Goal: Communication & Community: Ask a question

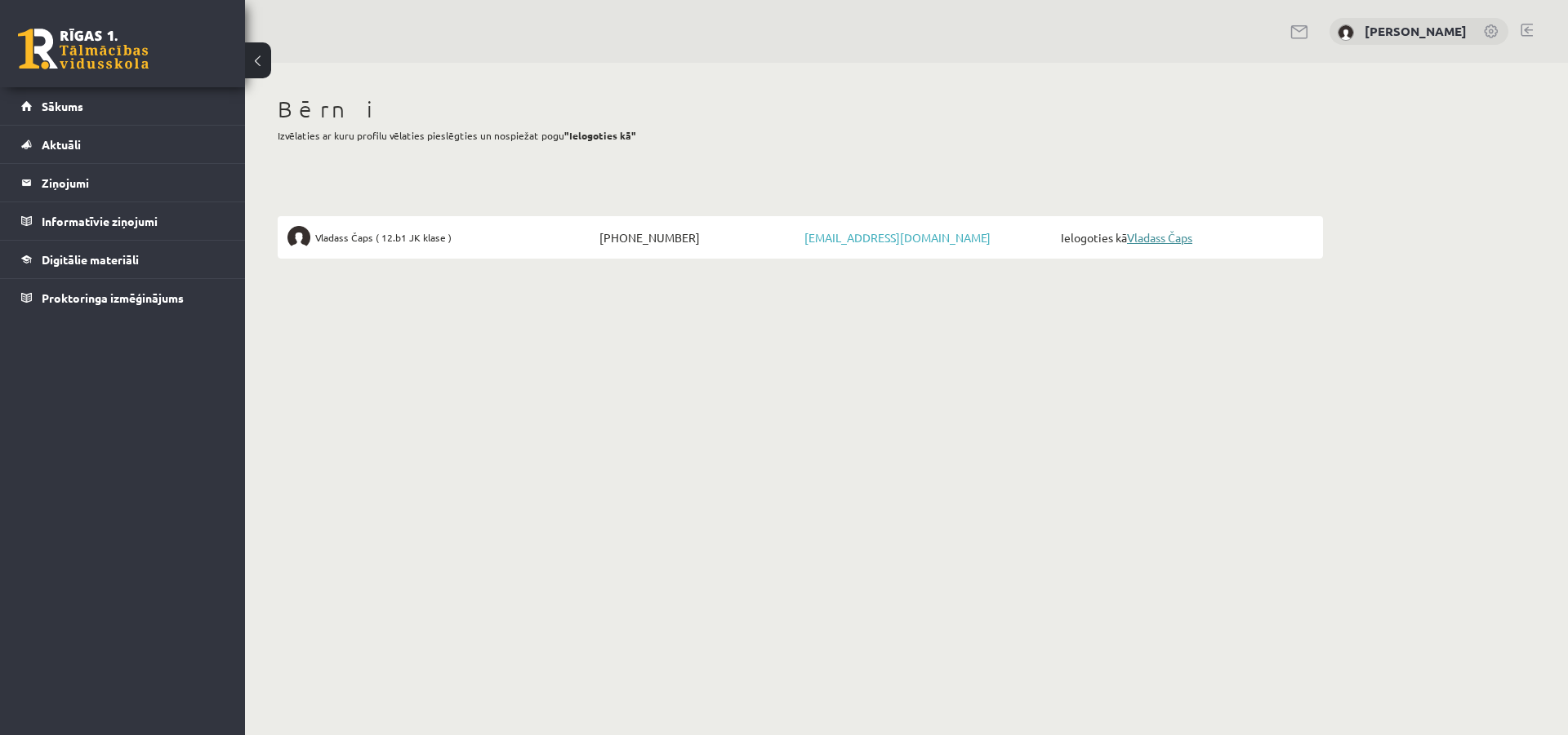
click at [1153, 242] on link "Vladass Čaps" at bounding box center [1160, 237] width 65 height 15
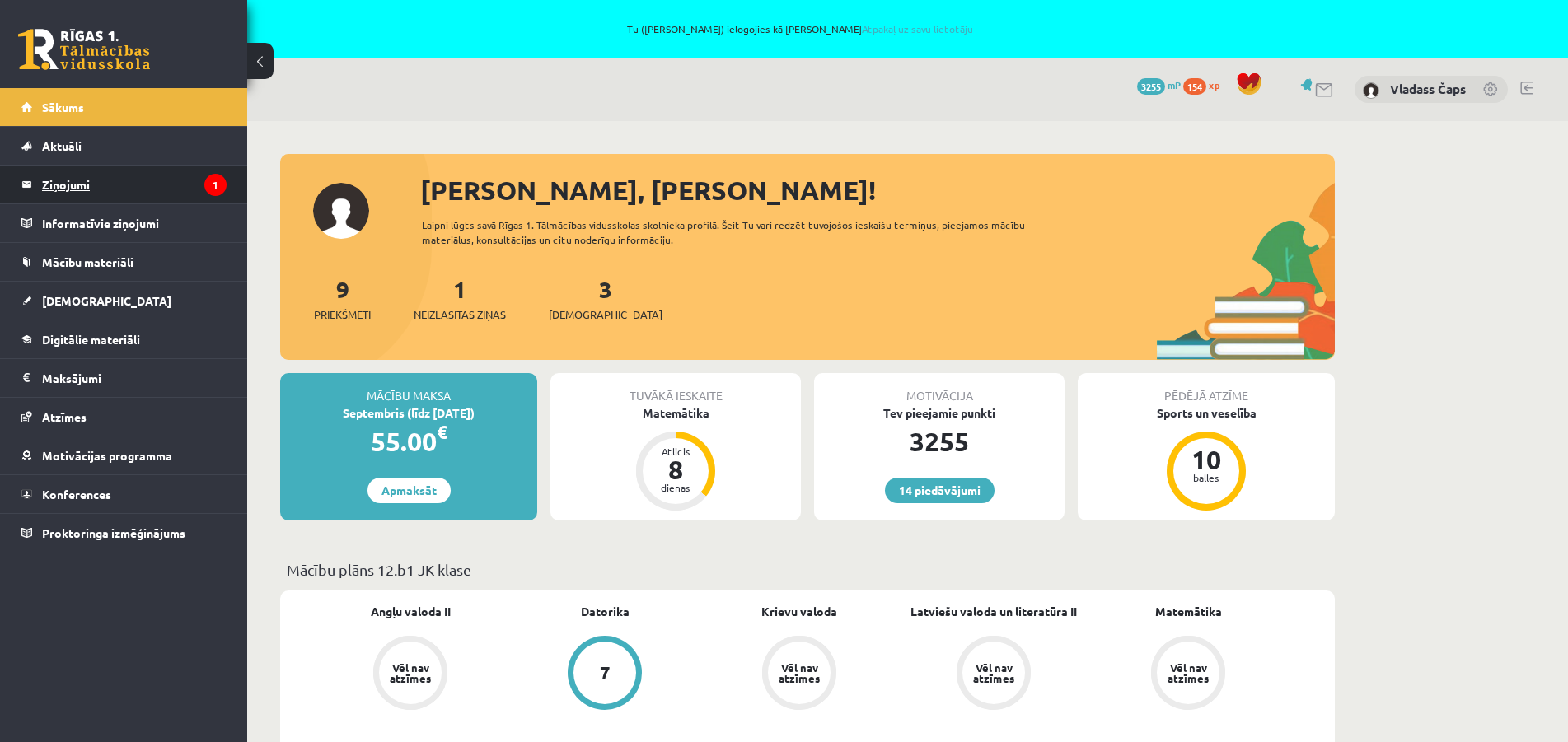
click at [80, 188] on legend "Ziņojumi 1" at bounding box center [134, 184] width 185 height 38
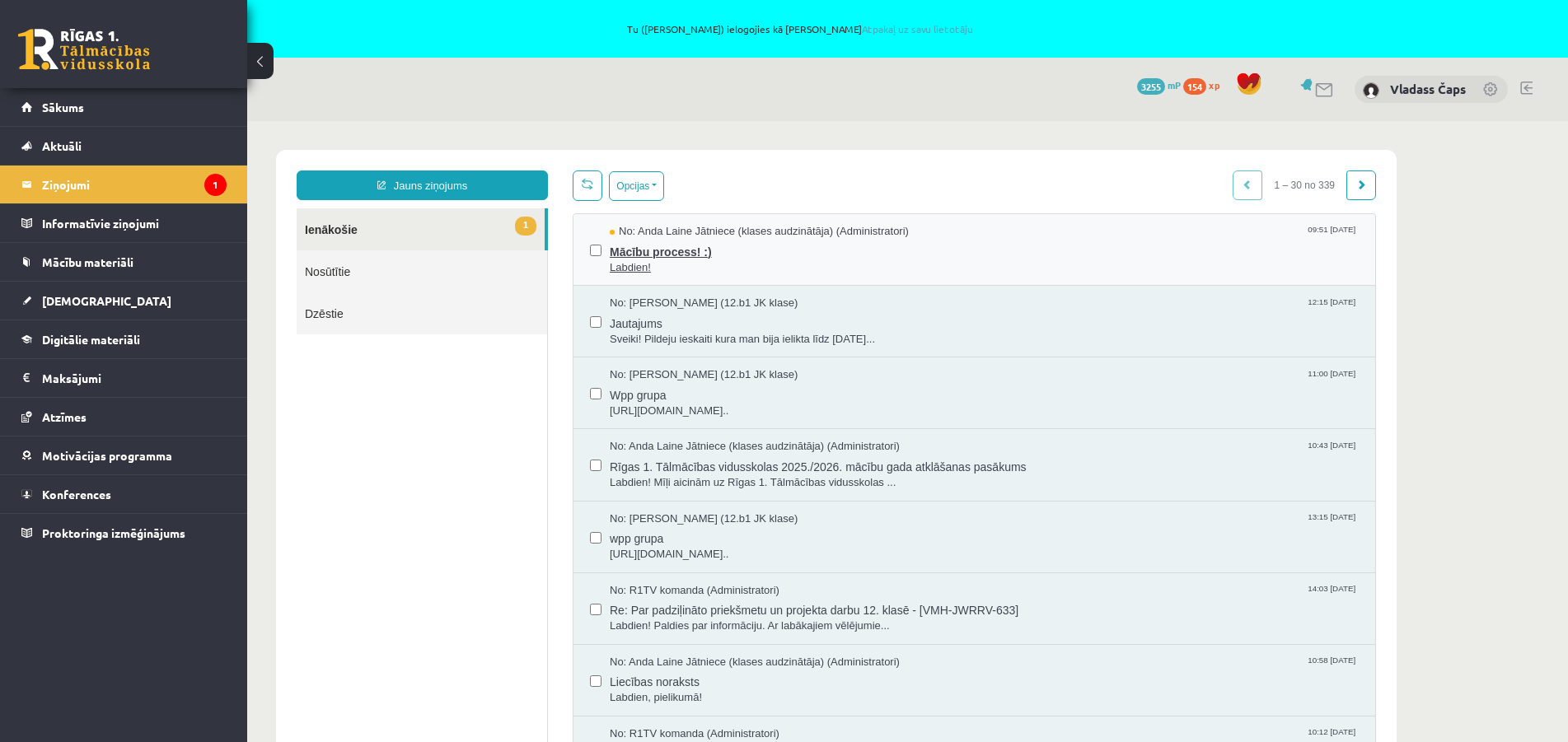
click at [642, 244] on span "Mācību process! :)" at bounding box center [983, 250] width 749 height 20
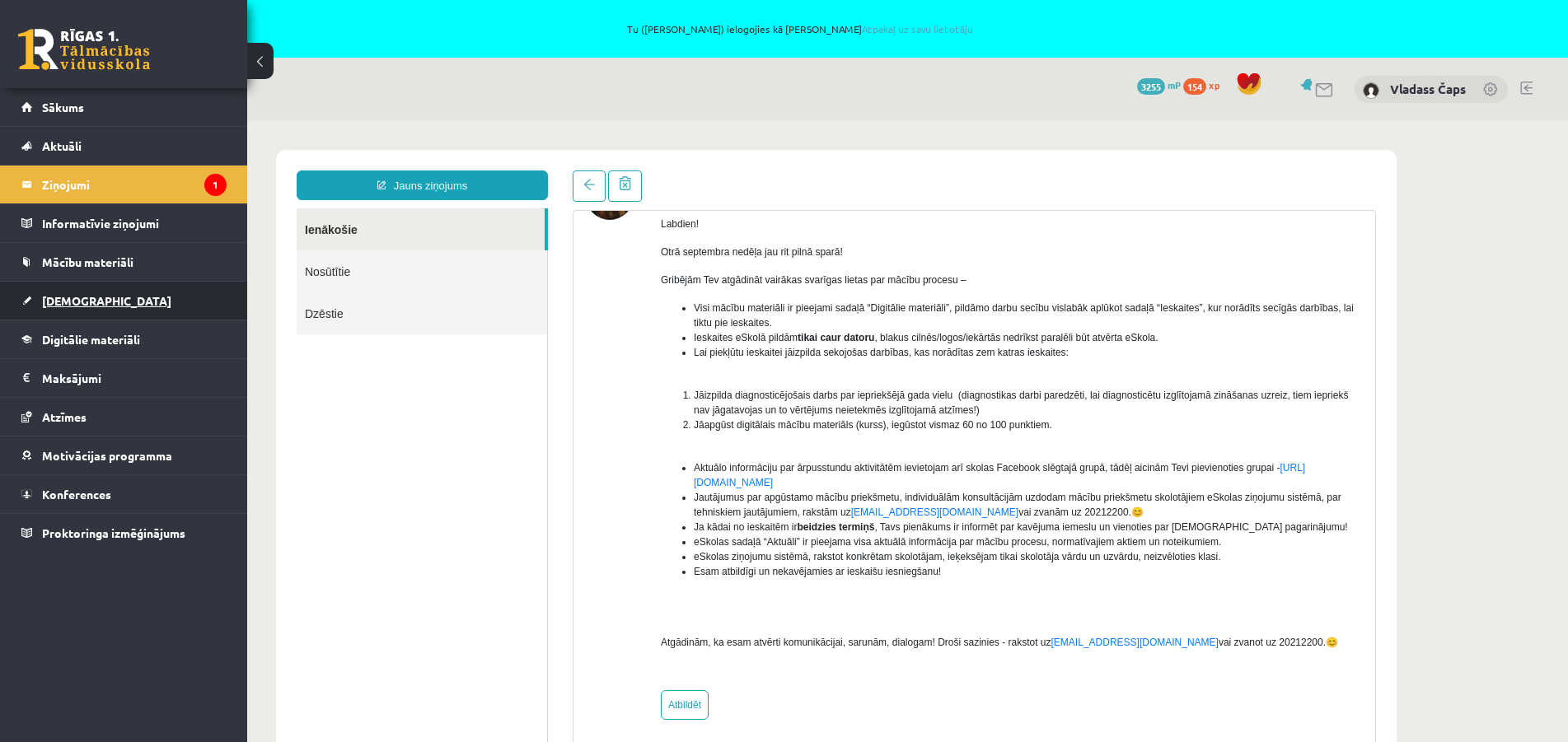
click at [77, 307] on link "Ieskaites" at bounding box center [123, 301] width 205 height 38
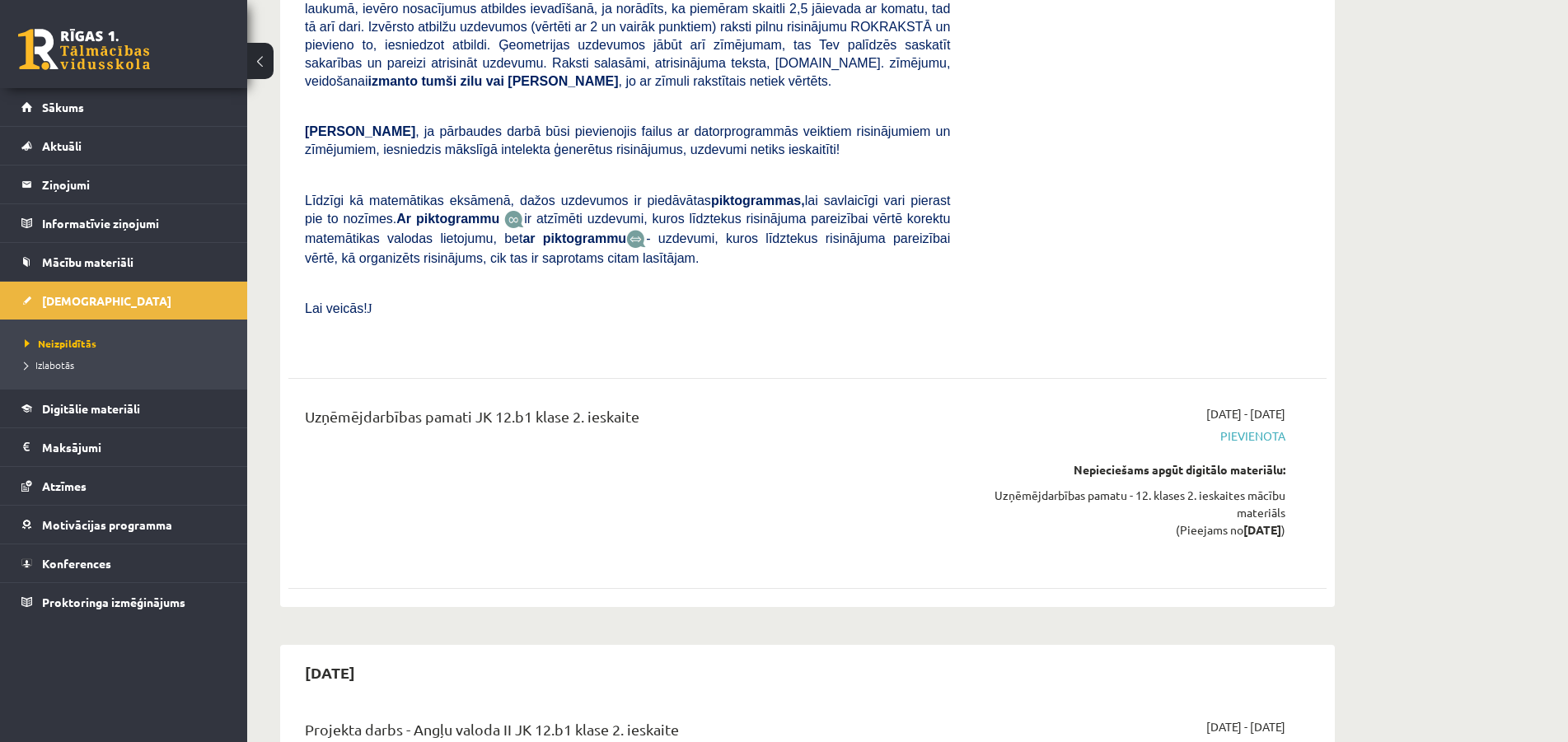
scroll to position [3530, 0]
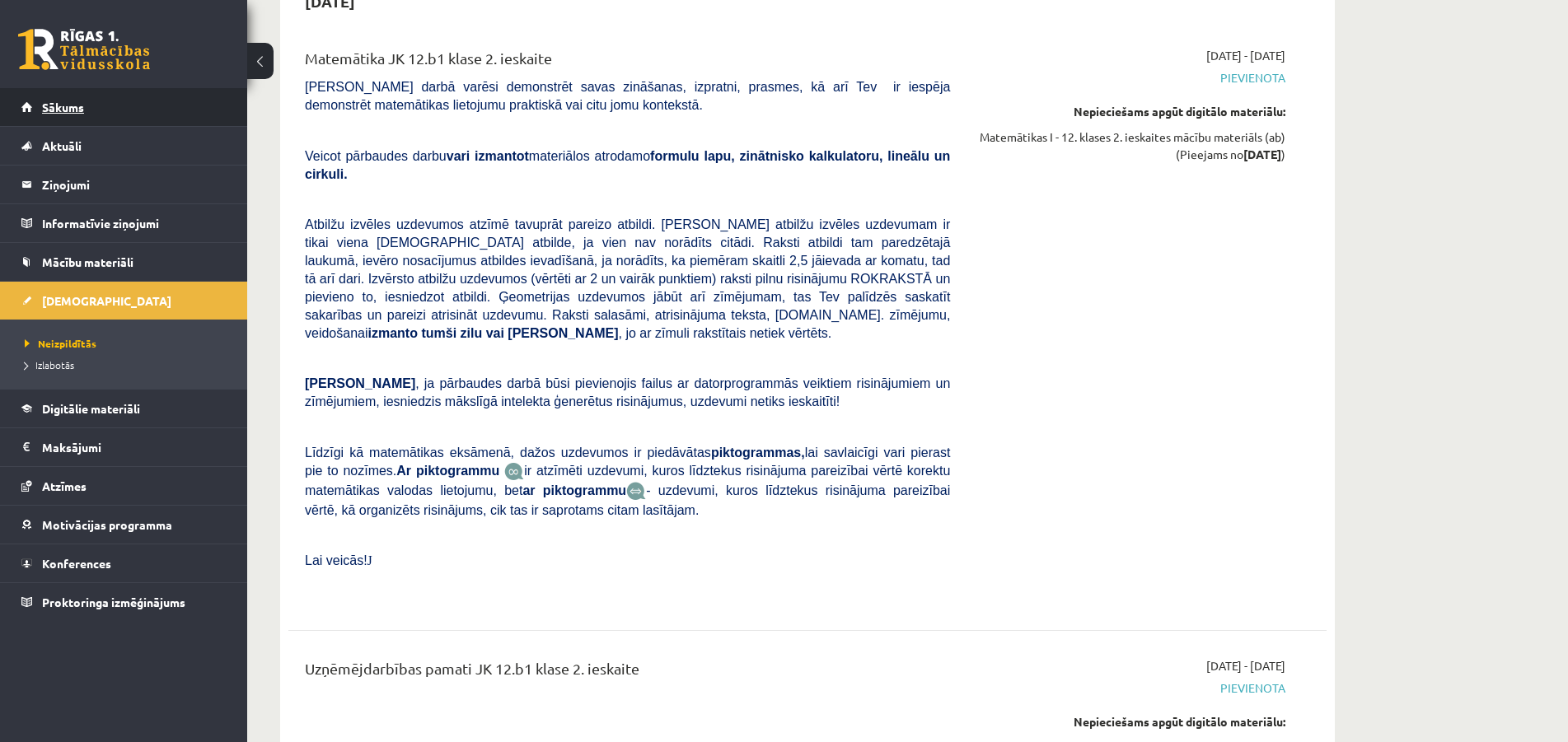
click at [57, 101] on span "Sākums" at bounding box center [63, 107] width 42 height 15
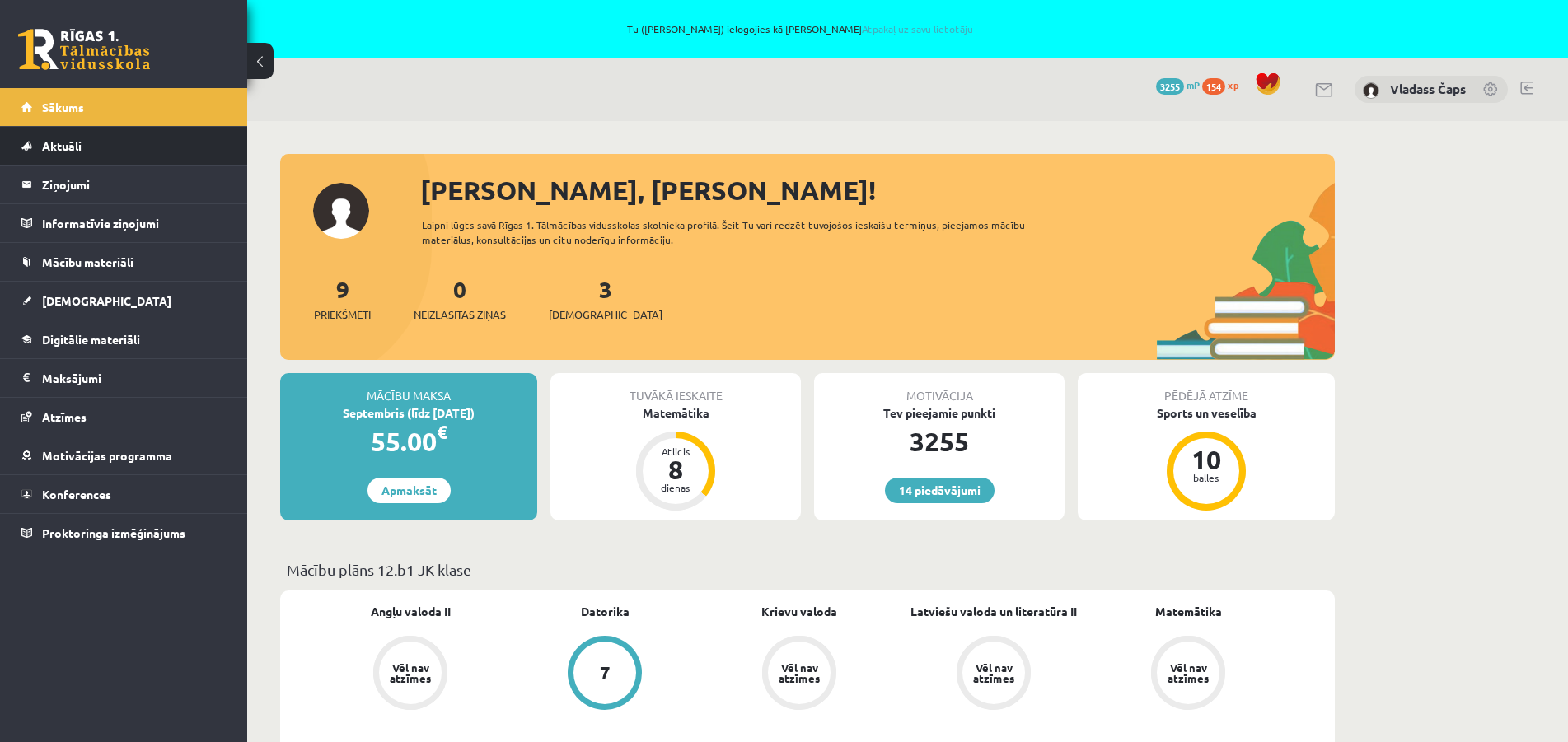
click at [57, 139] on span "Aktuāli" at bounding box center [62, 146] width 40 height 15
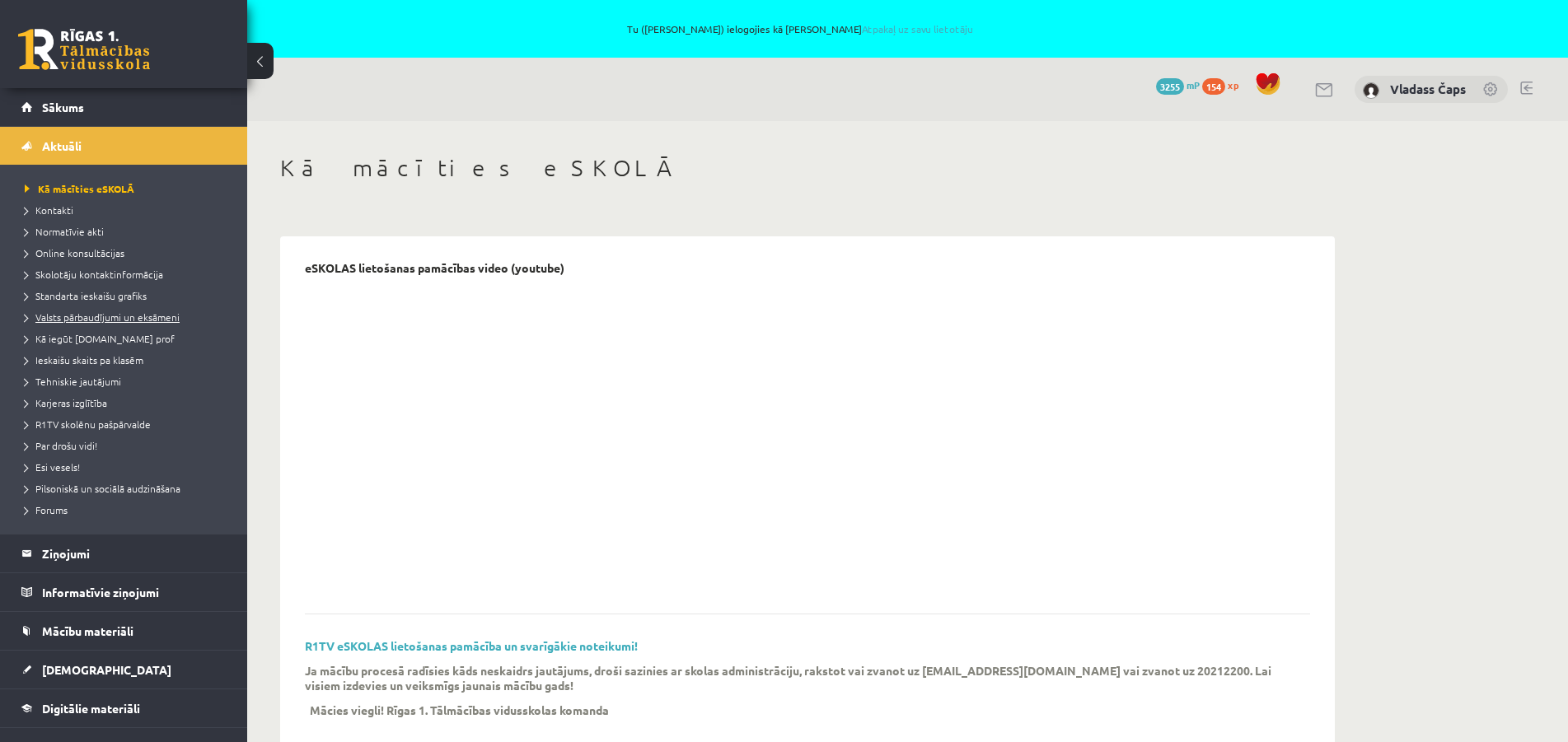
click at [84, 311] on link "Valsts pārbaudījumi un eksāmeni" at bounding box center [127, 317] width 206 height 15
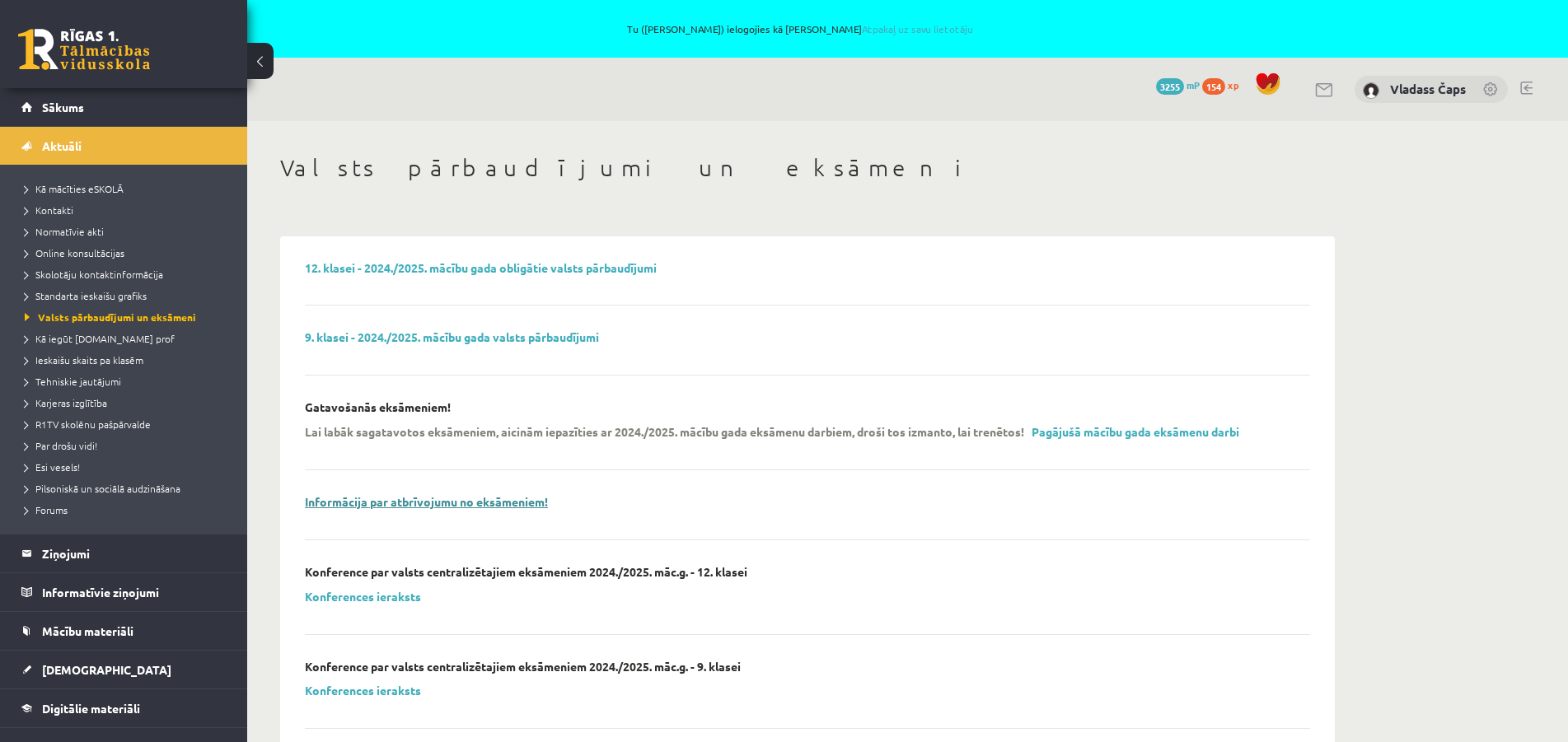
click at [451, 501] on link "Informācija par atbrīvojumu no eksāmeniem!" at bounding box center [426, 502] width 243 height 15
click at [74, 552] on legend "Ziņojumi 0" at bounding box center [134, 554] width 185 height 38
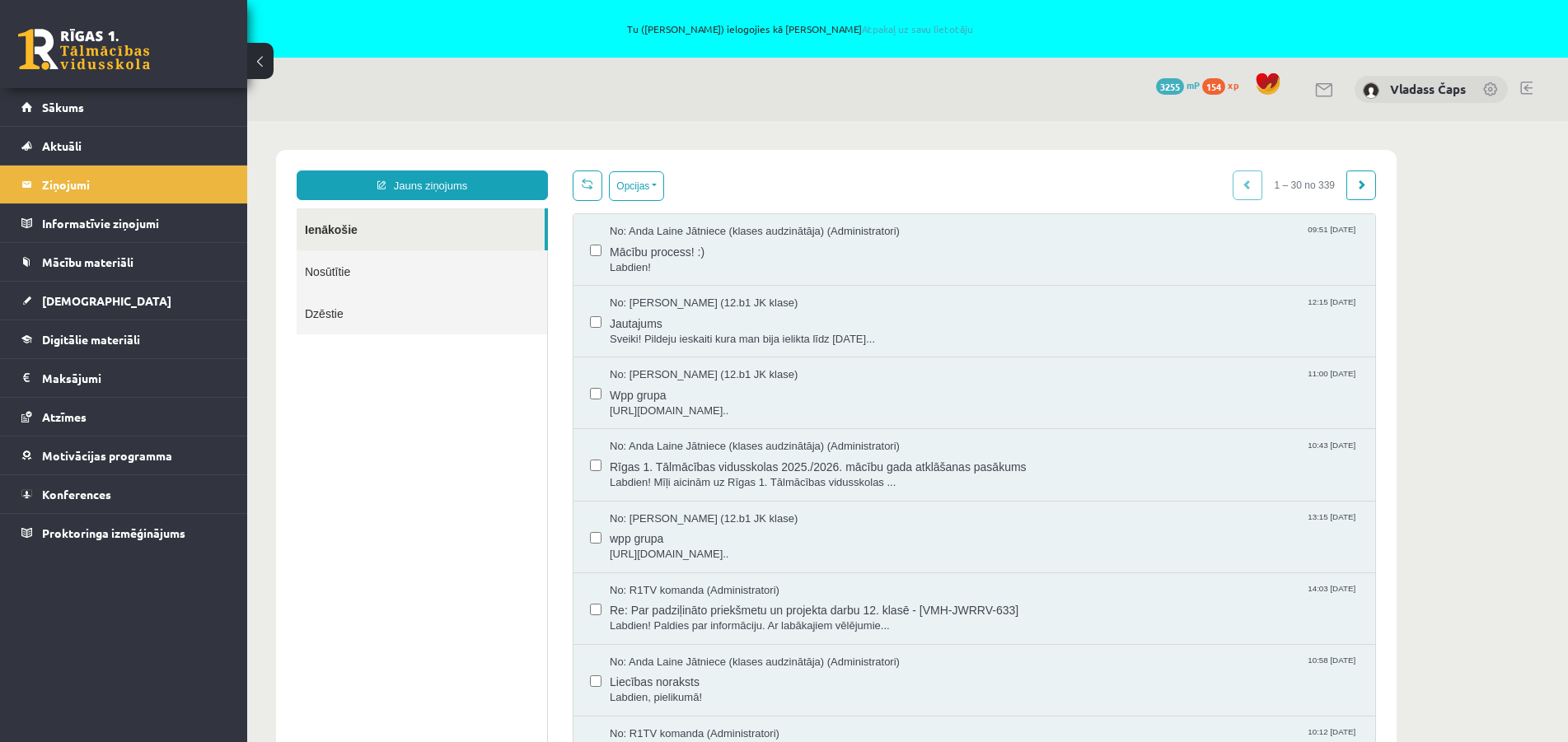
click at [333, 271] on link "Nosūtītie" at bounding box center [421, 272] width 251 height 42
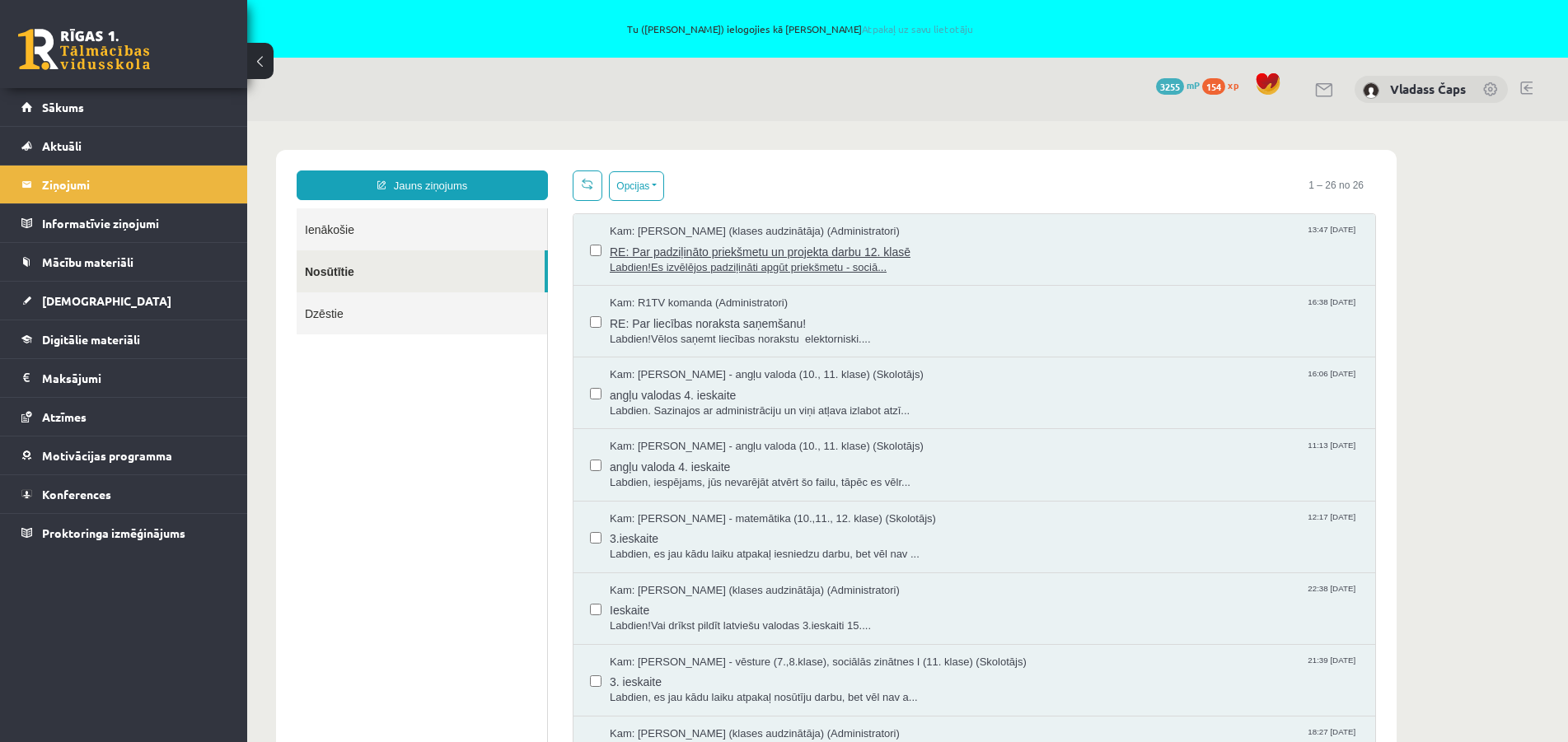
click at [750, 261] on span "Labdien!Es izvēlējos padziļināti apgūt priekšmetu - sociā..." at bounding box center [983, 268] width 749 height 16
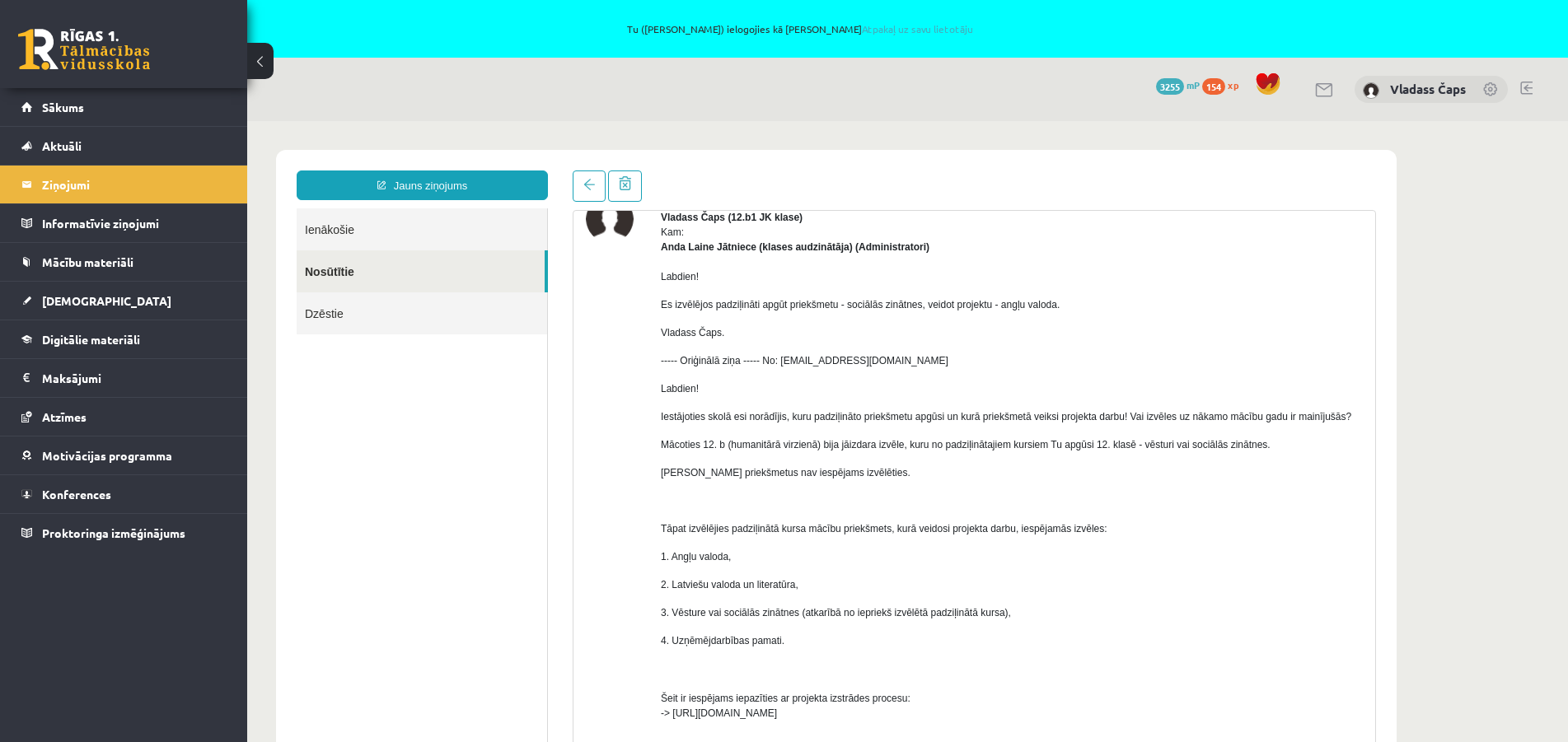
scroll to position [22, 0]
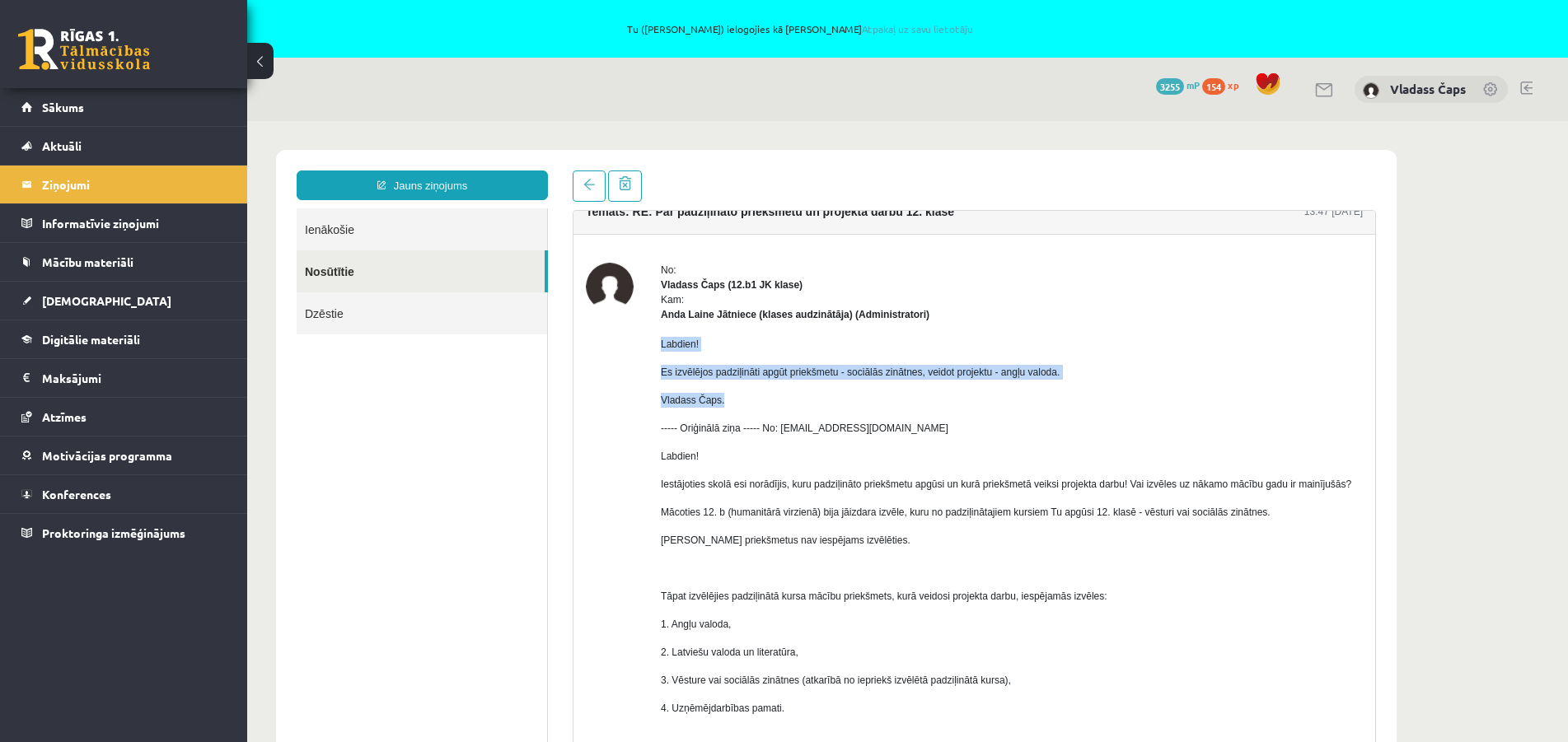
drag, startPoint x: 659, startPoint y: 344, endPoint x: 857, endPoint y: 409, distance: 208.4
click at [857, 409] on div "No: Vladass Čaps (12.b1 JK klase) Kam: [PERSON_NAME] Jātniece (klases audzinātā…" at bounding box center [974, 609] width 776 height 695
copy div "Labdien! Es izvēlējos padziļināti apgūt priekšmetu - sociālās zinātnes, veidot …"
click at [338, 230] on link "Ienākošie" at bounding box center [421, 230] width 251 height 42
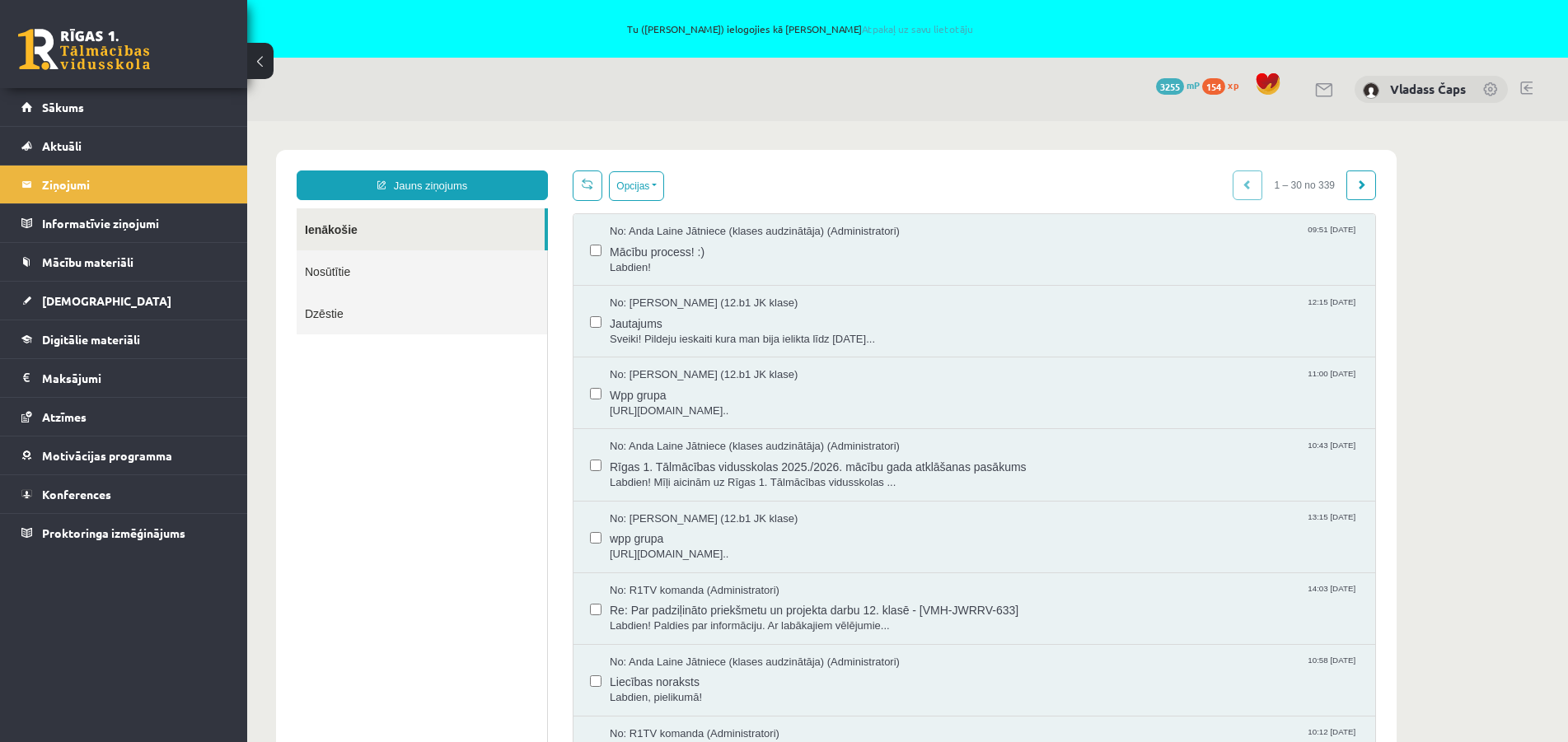
scroll to position [0, 0]
click at [70, 148] on span "Aktuāli" at bounding box center [62, 146] width 40 height 15
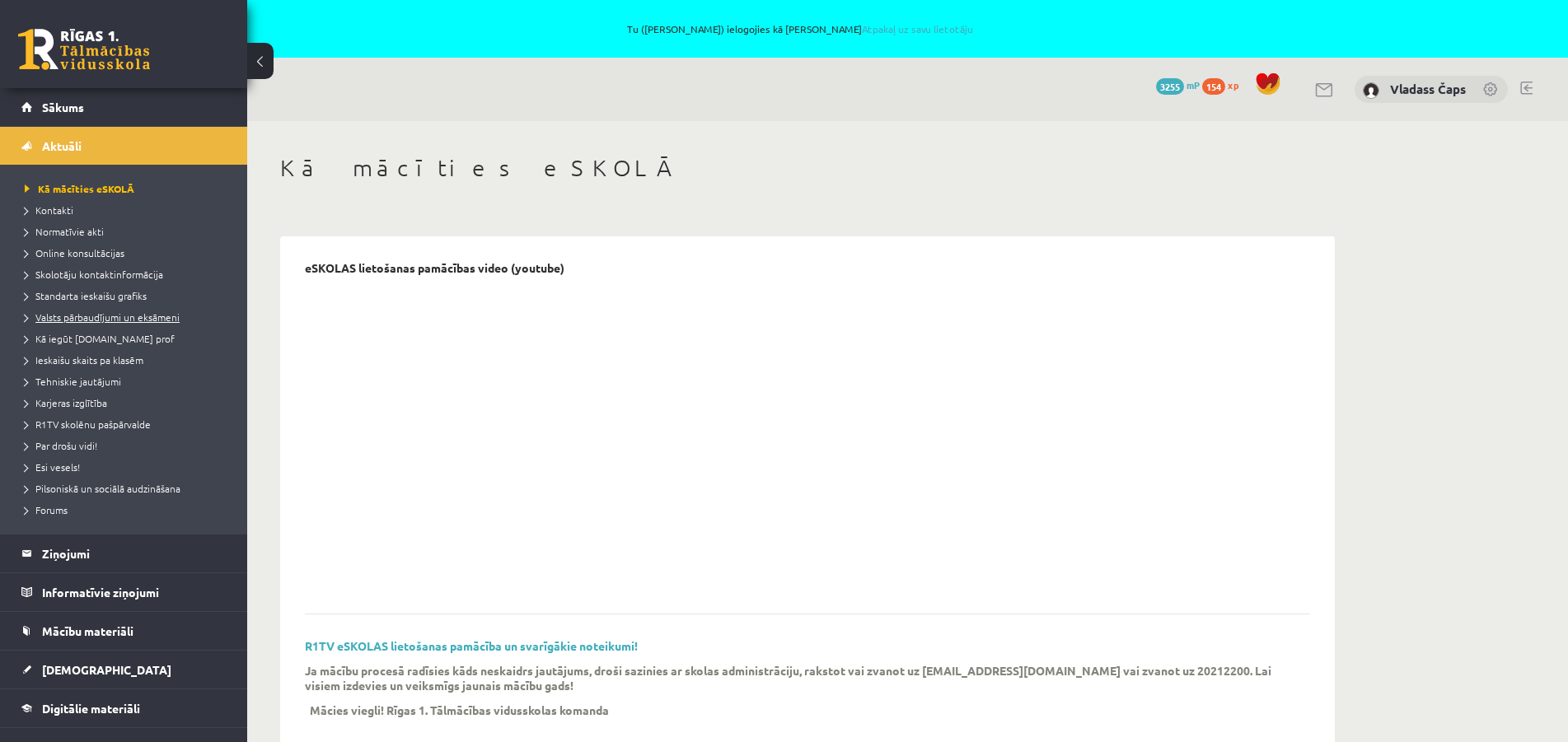
click at [82, 315] on span "Valsts pārbaudījumi un eksāmeni" at bounding box center [102, 317] width 155 height 14
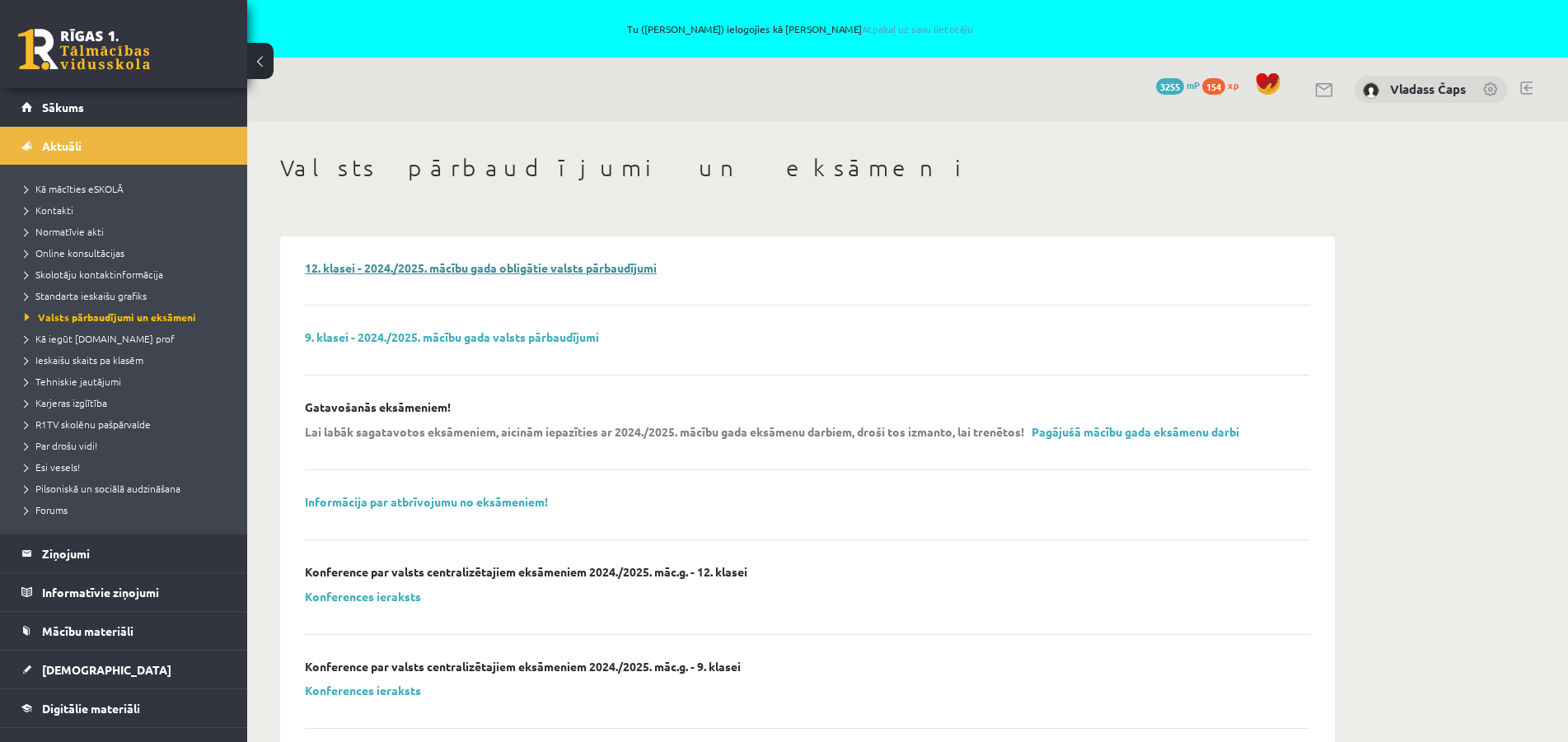
click at [392, 270] on link "12. klasei - 2024./2025. mācību gada obligātie valsts pārbaudījumi" at bounding box center [480, 268] width 352 height 15
click at [461, 265] on link "12. klasei - 2024./2025. mācību gada obligātie valsts pārbaudījumi" at bounding box center [480, 268] width 352 height 15
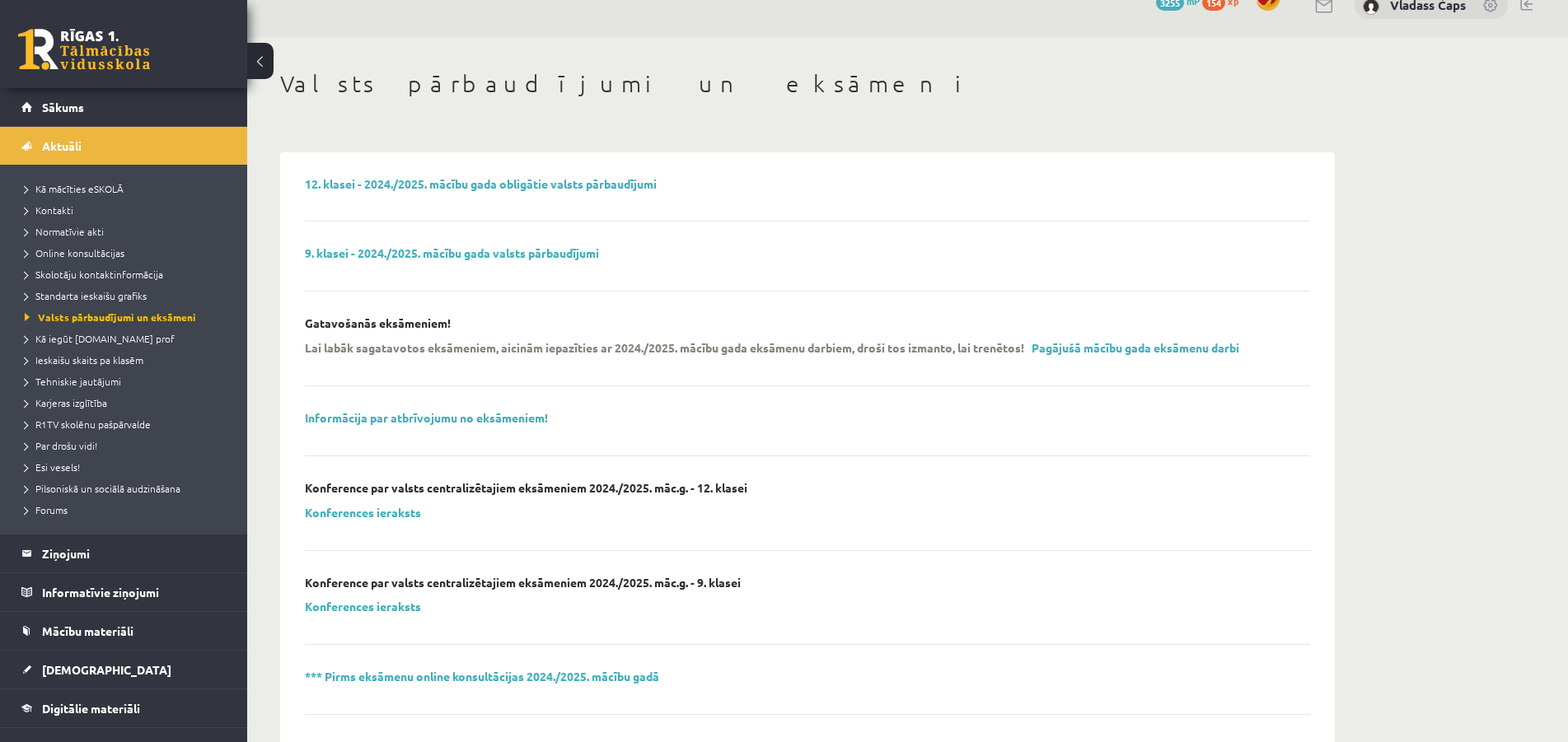
click at [449, 406] on div "12. klasei - 2024./2025. mācību gada obligātie valsts pārbaudījumi 9. klasei - …" at bounding box center [807, 658] width 1005 height 961
click at [452, 415] on link "Informācija par atbrīvojumu no eksāmeniem!" at bounding box center [426, 418] width 243 height 15
click at [71, 553] on legend "Ziņojumi 0" at bounding box center [134, 554] width 185 height 38
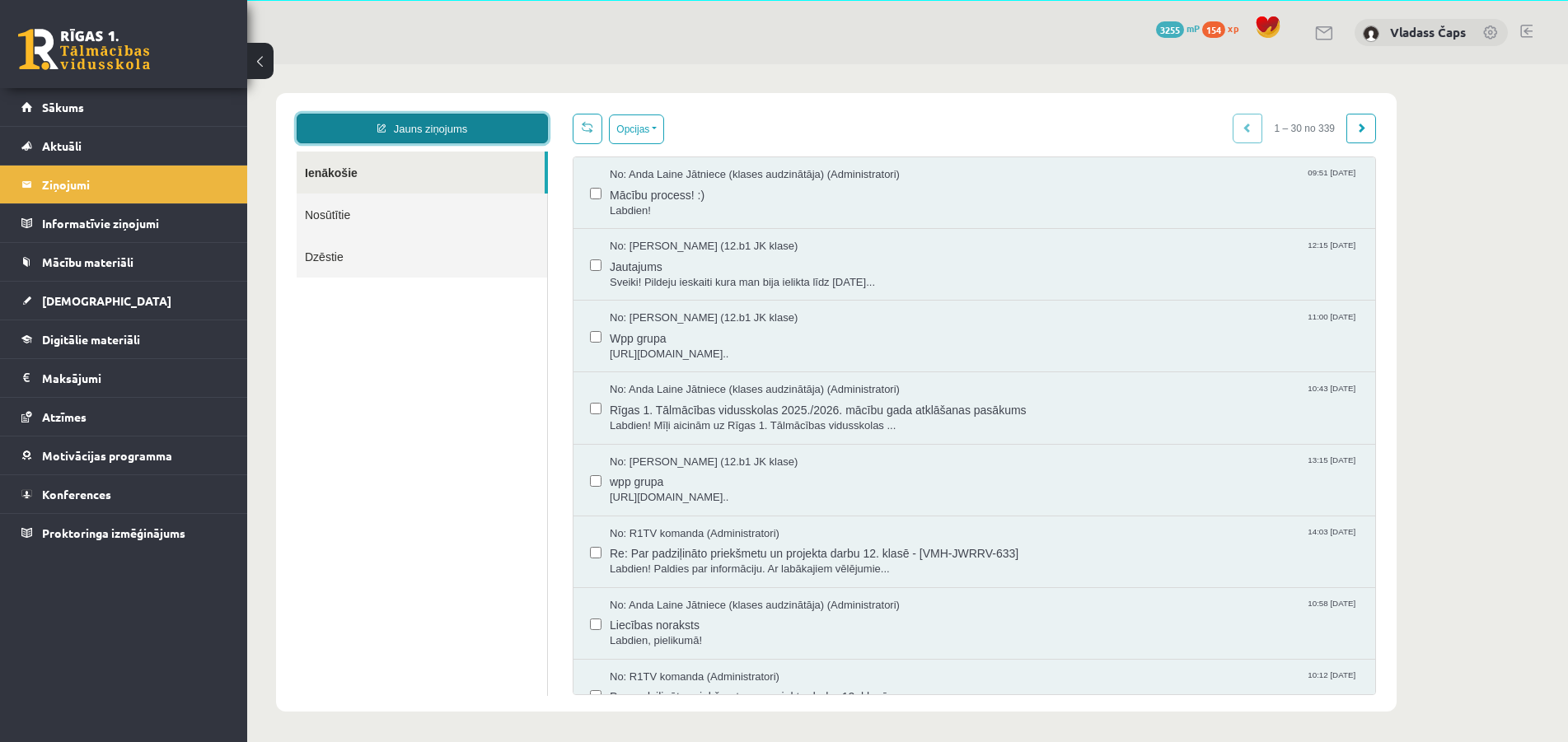
click at [414, 131] on link "Jauns ziņojums" at bounding box center [422, 128] width 251 height 30
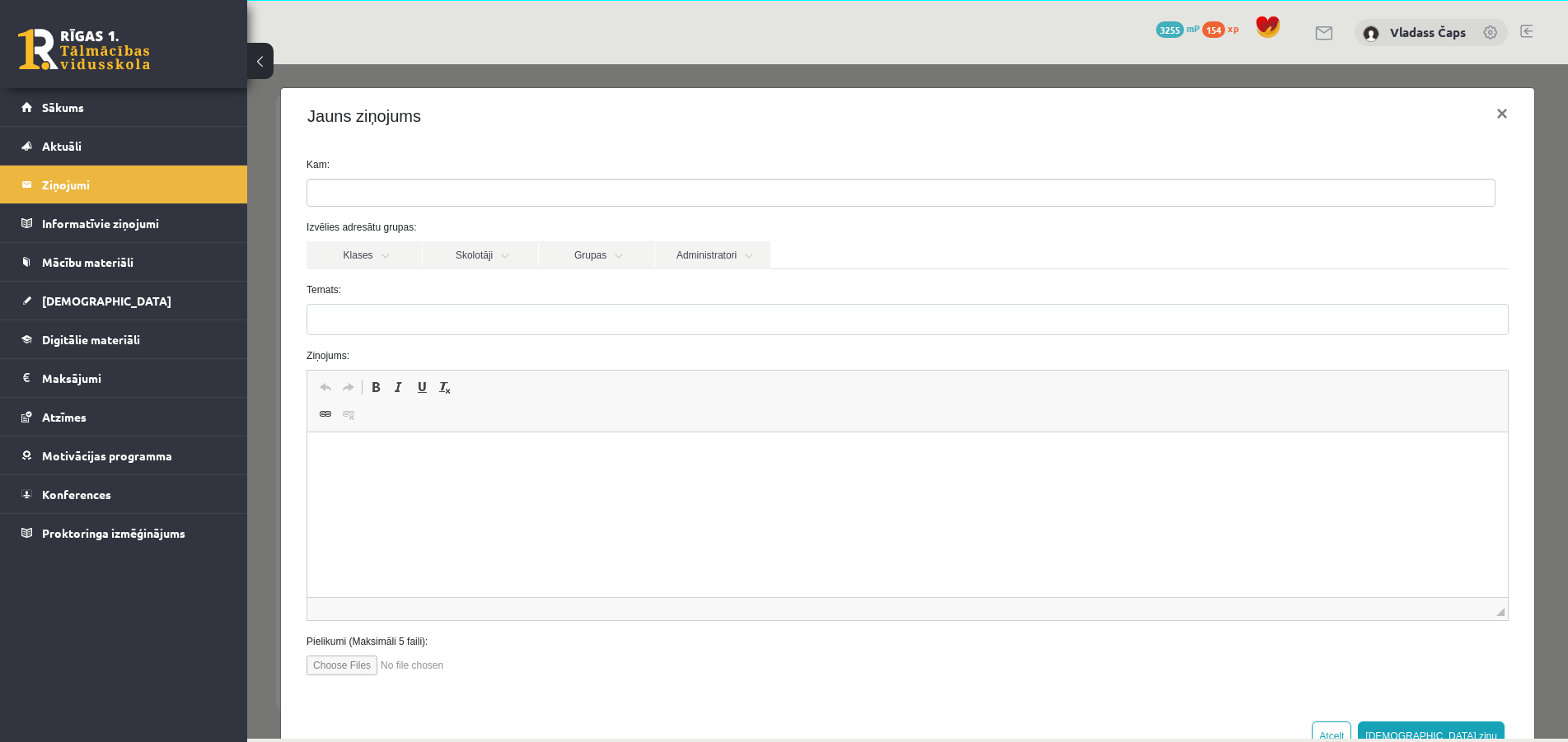
click at [418, 185] on ul at bounding box center [900, 192] width 1187 height 26
click at [652, 124] on div "Jauns ziņojums ×" at bounding box center [907, 116] width 1253 height 56
click at [480, 257] on link "Skolotāji" at bounding box center [480, 255] width 116 height 28
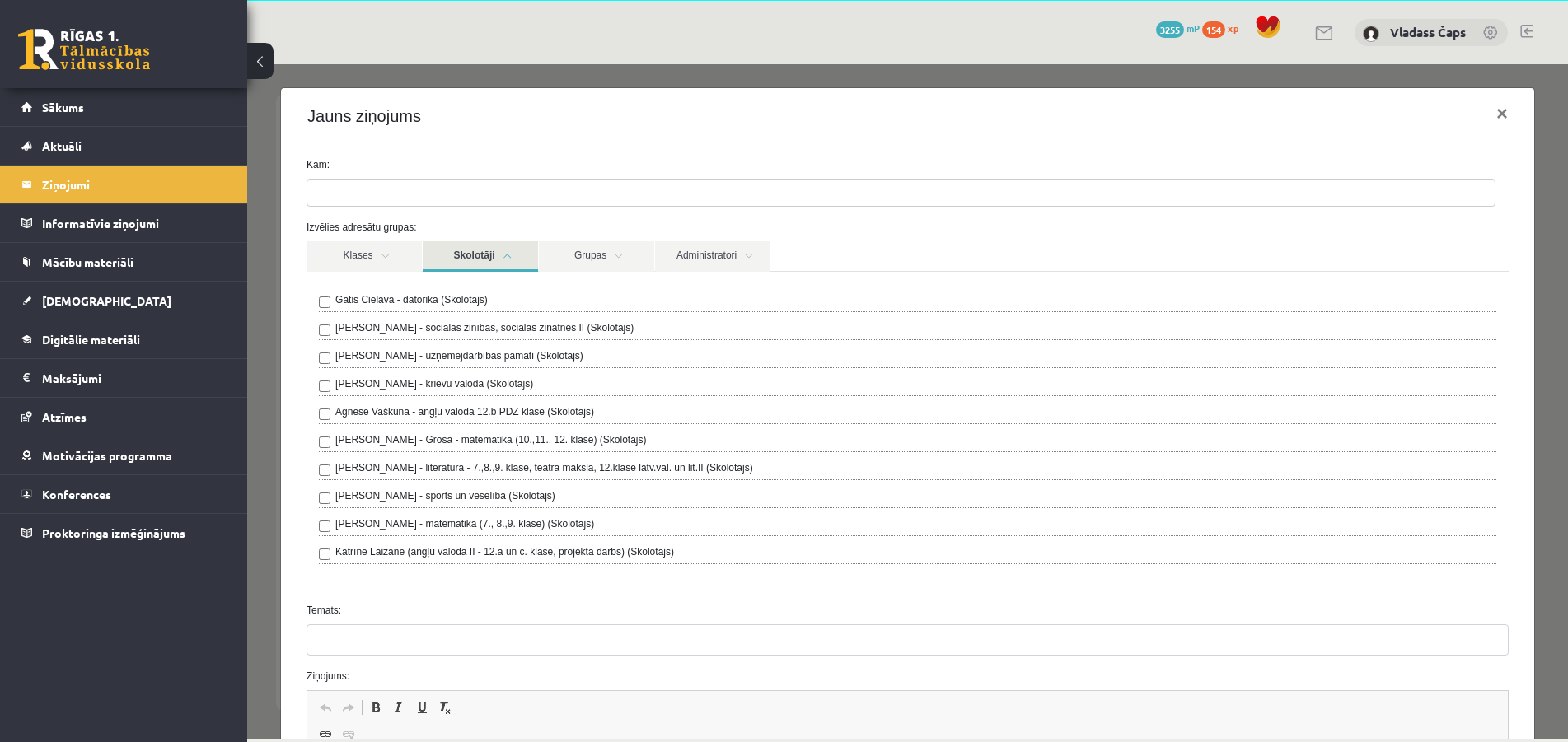
click at [527, 143] on div "Jauns ziņojums ×" at bounding box center [907, 116] width 1253 height 56
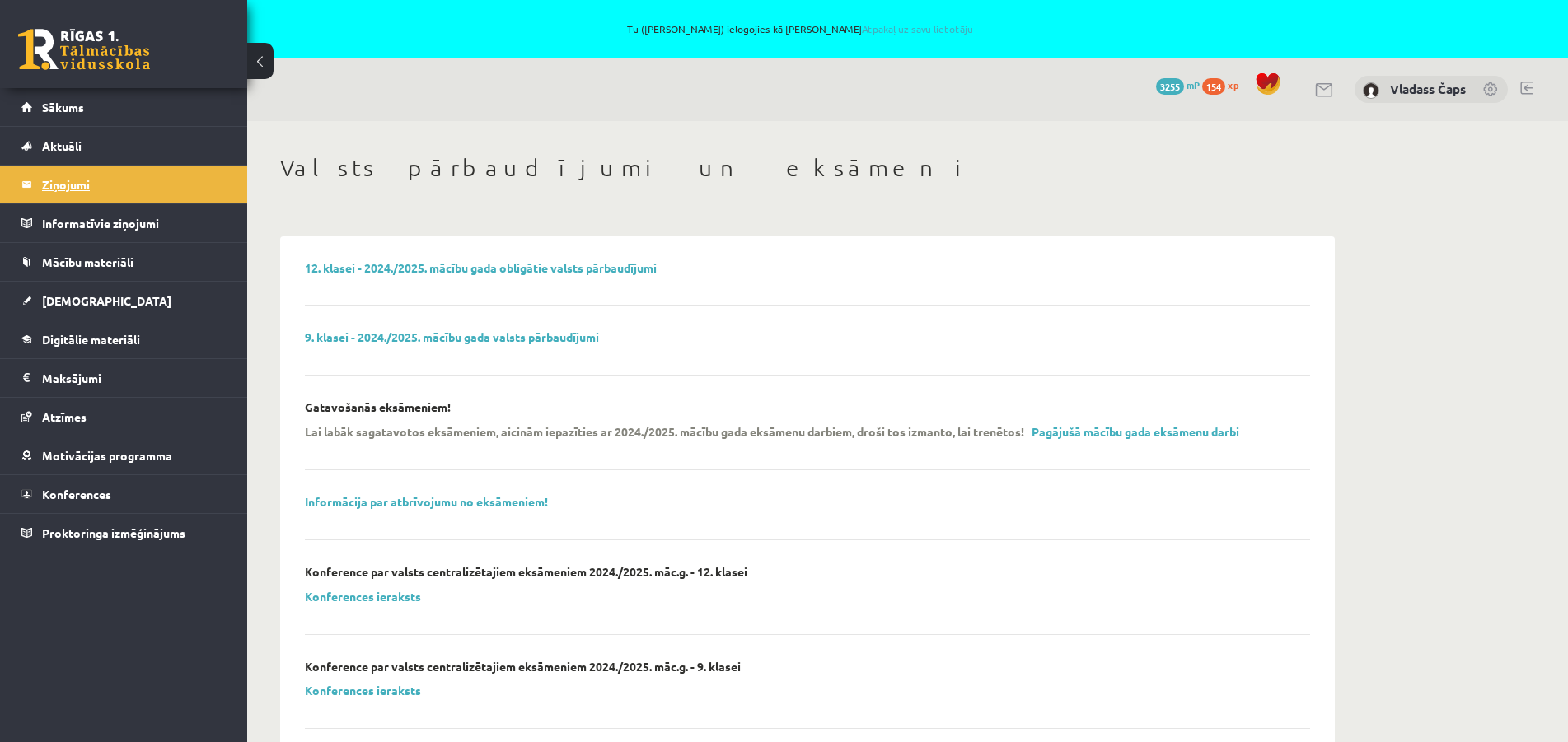
click at [107, 185] on legend "Ziņojumi 0" at bounding box center [134, 184] width 185 height 38
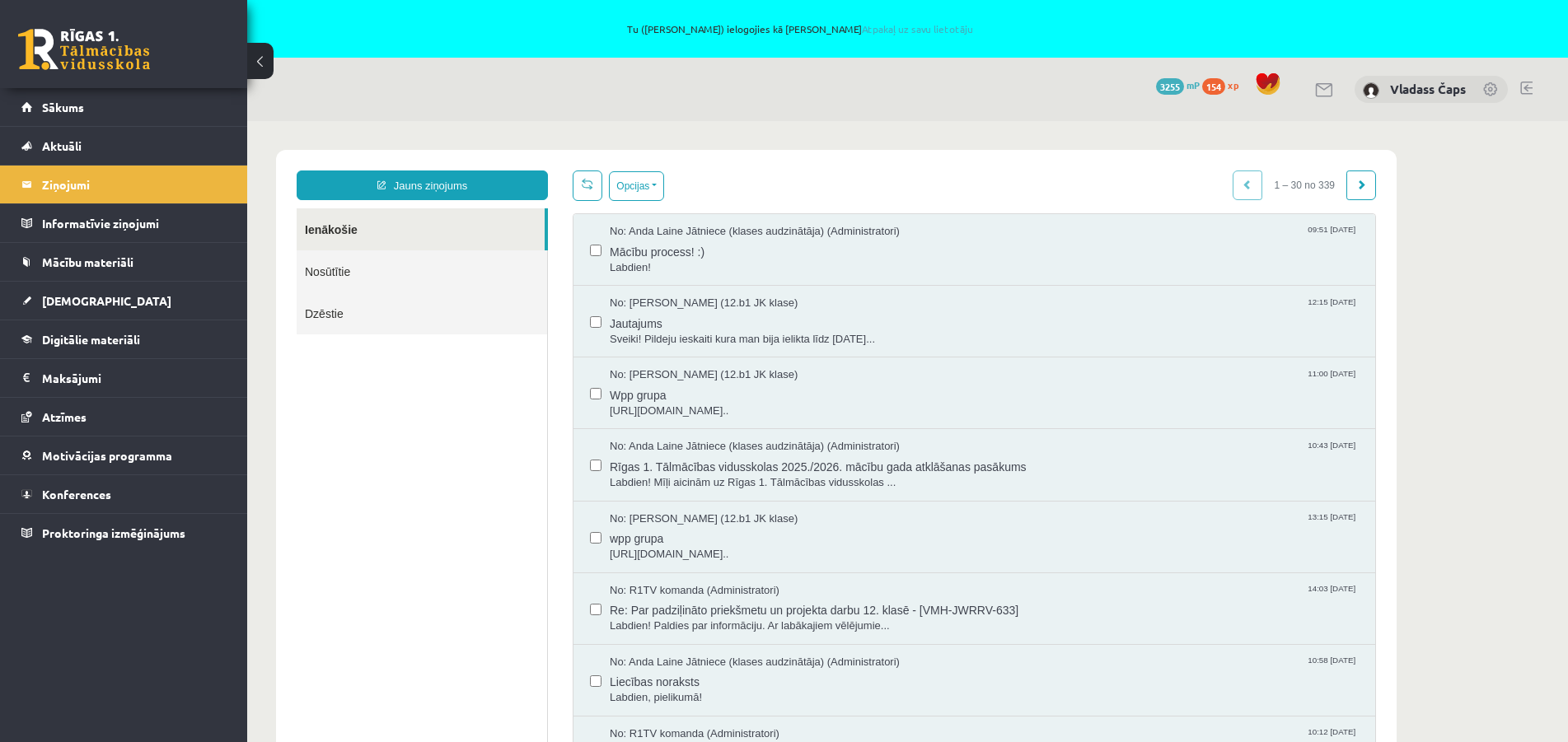
click at [332, 270] on link "Nosūtītie" at bounding box center [421, 272] width 251 height 42
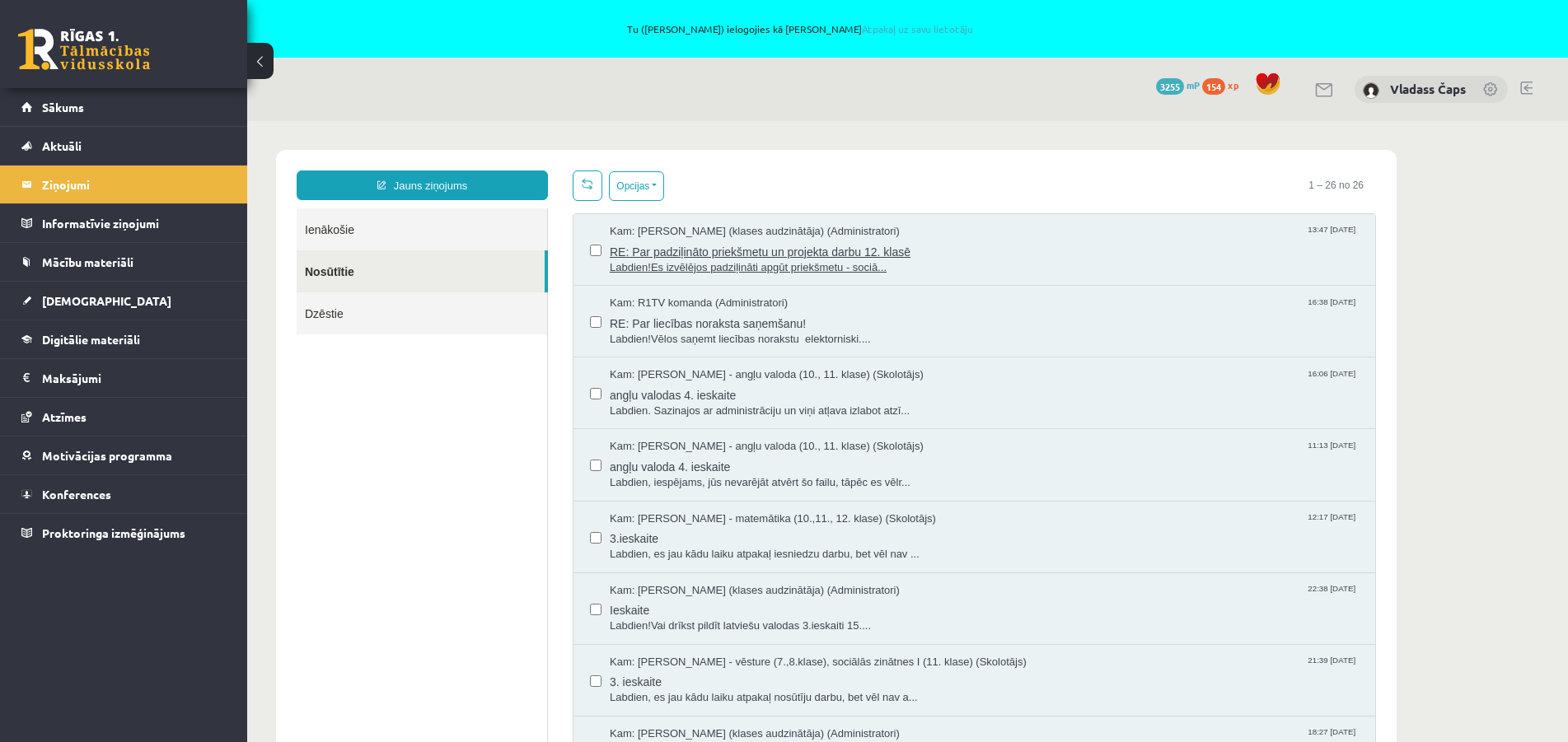
click at [699, 249] on span "RE: Par padziļināto priekšmetu un projekta darbu 12. klasē" at bounding box center [983, 250] width 749 height 20
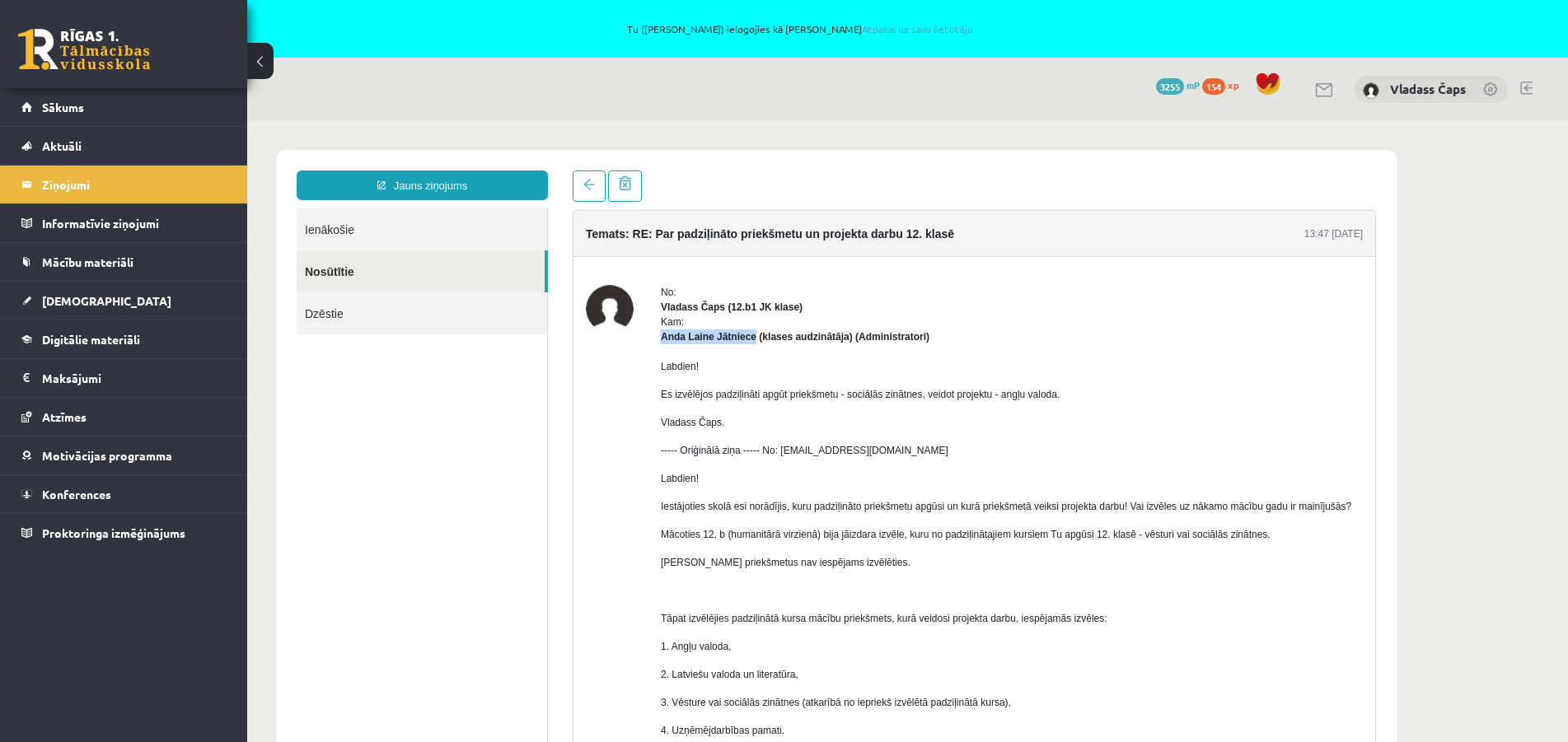
drag, startPoint x: 652, startPoint y: 337, endPoint x: 752, endPoint y: 341, distance: 100.1
click at [752, 341] on div "No: Vladass Čaps (12.b1 JK klase) Kam: [PERSON_NAME] Jātniece (klases audzinātā…" at bounding box center [974, 632] width 776 height 695
copy strong "[PERSON_NAME] Jātniece"
click at [407, 185] on link "Jauns ziņojums" at bounding box center [422, 185] width 251 height 30
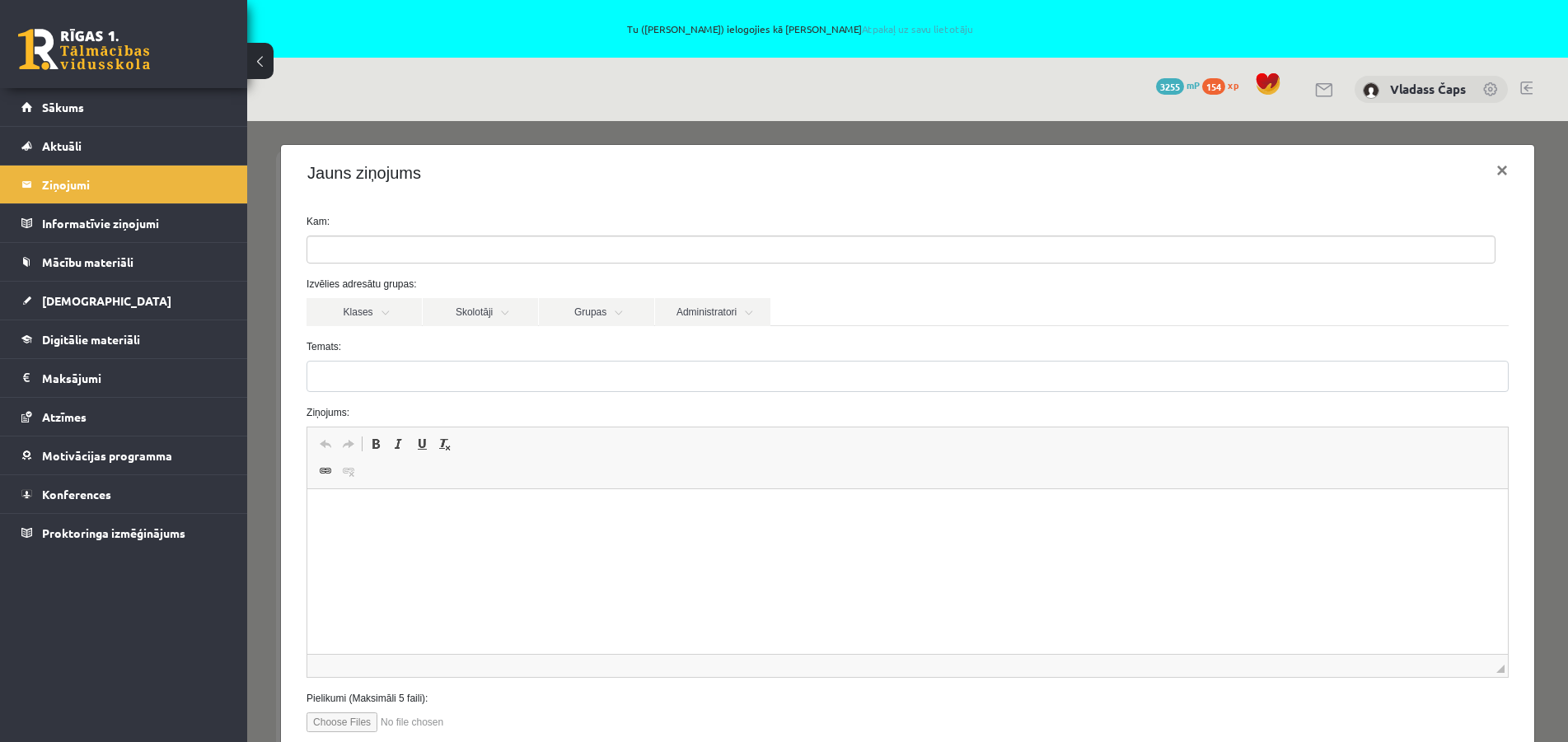
click at [379, 249] on ul at bounding box center [900, 249] width 1187 height 26
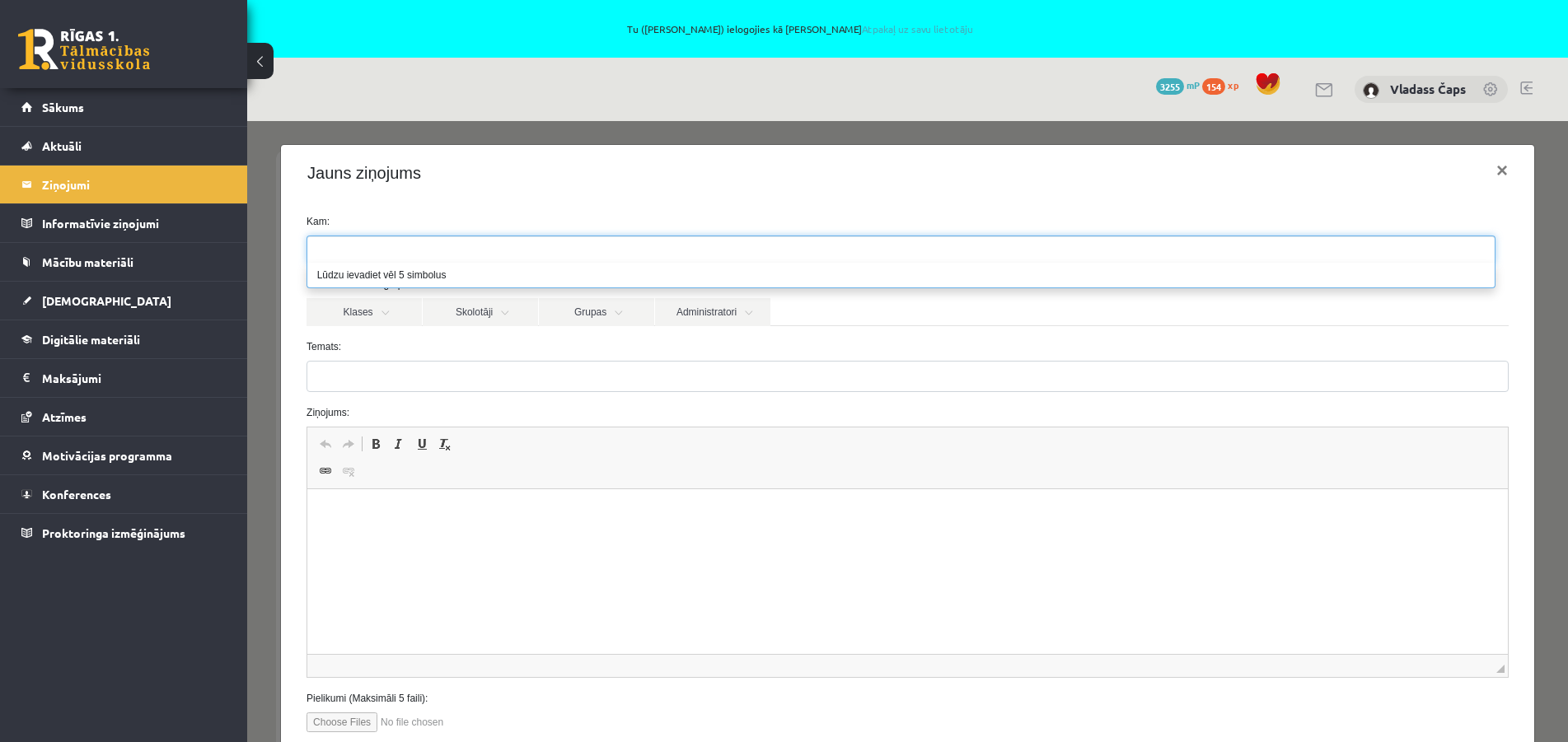
paste input "**********"
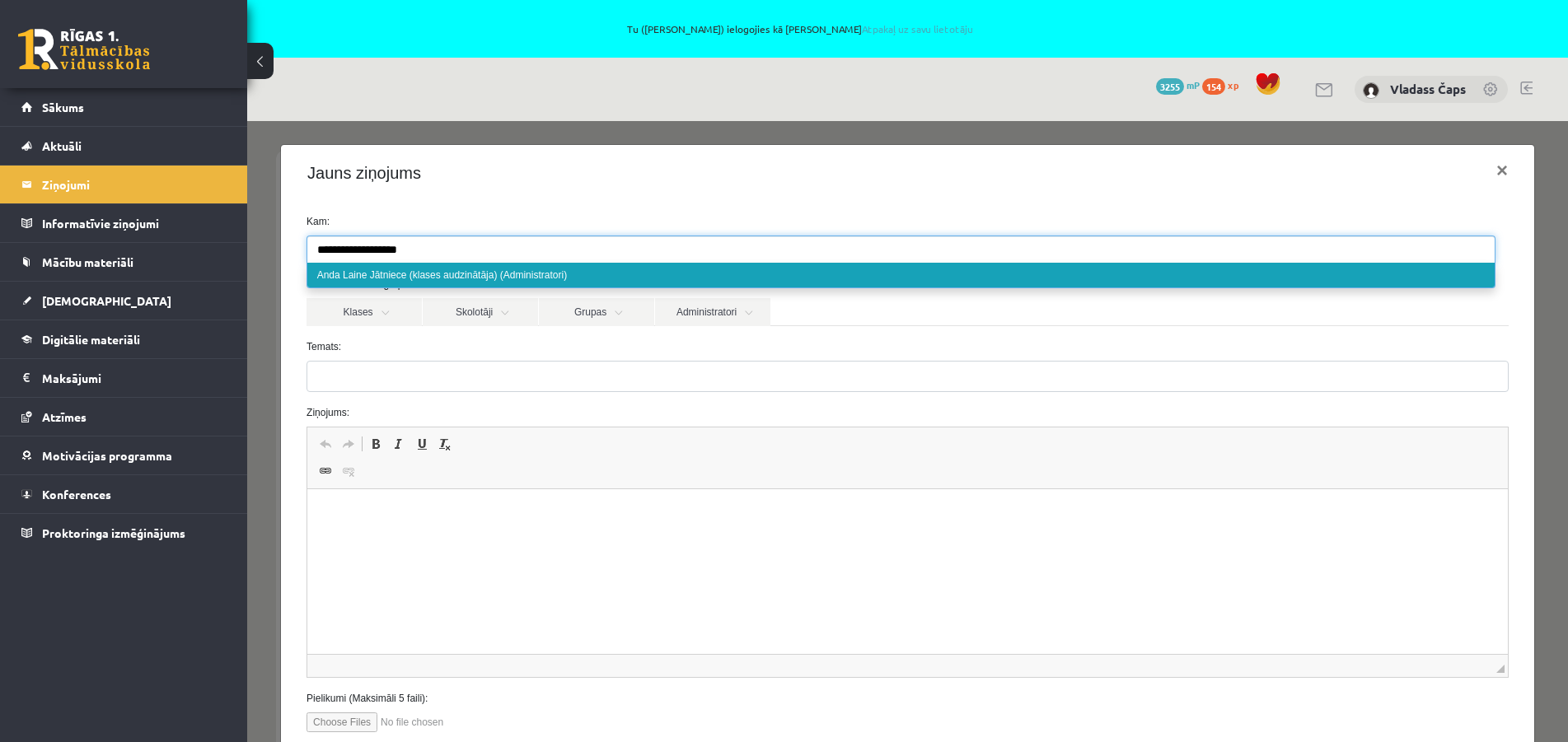
type input "**********"
select select "****"
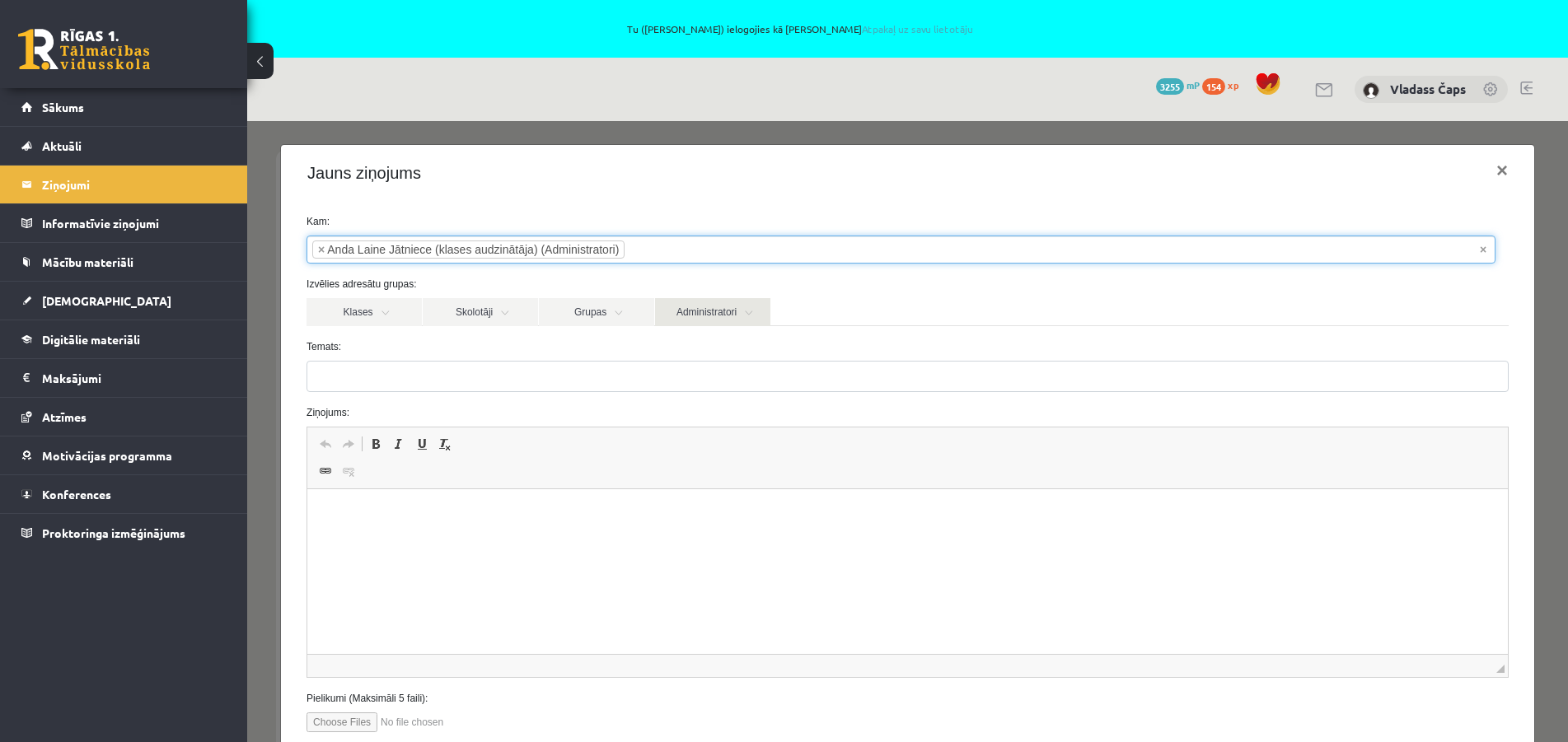
click at [745, 311] on link "Administratori" at bounding box center [712, 311] width 116 height 28
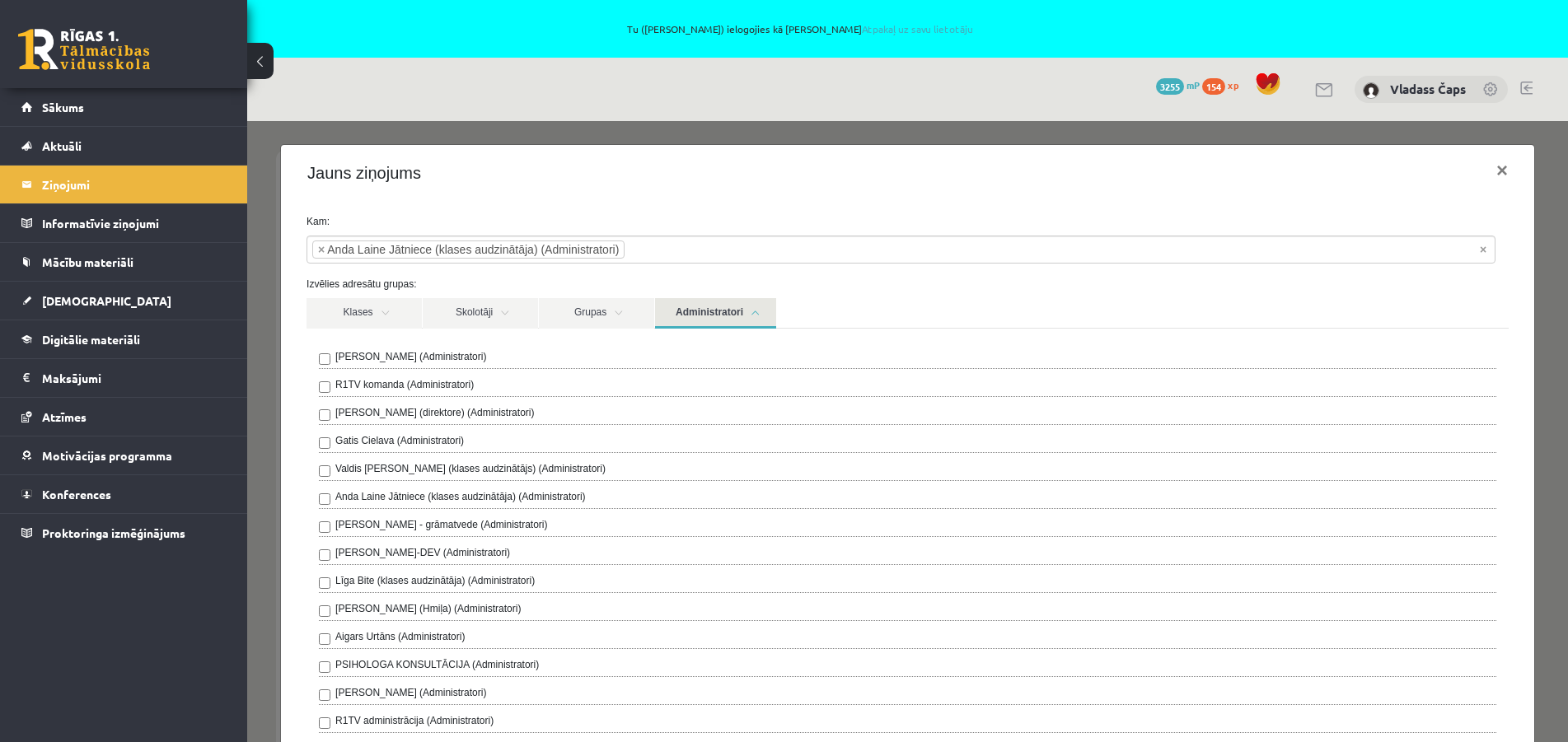
click at [745, 311] on link "Administratori" at bounding box center [715, 313] width 121 height 30
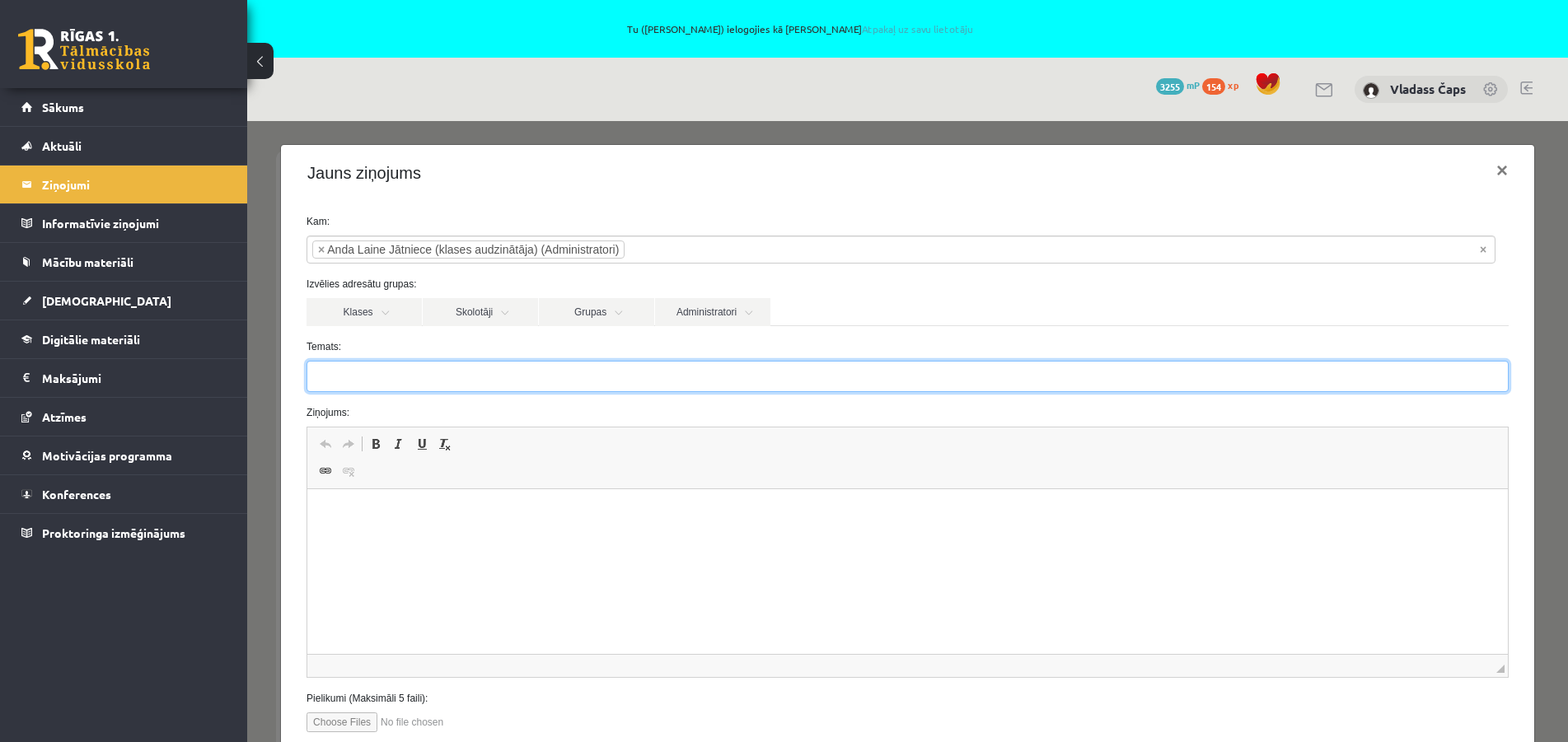
click at [333, 380] on input "Temats:" at bounding box center [907, 376] width 1202 height 31
type input "**********"
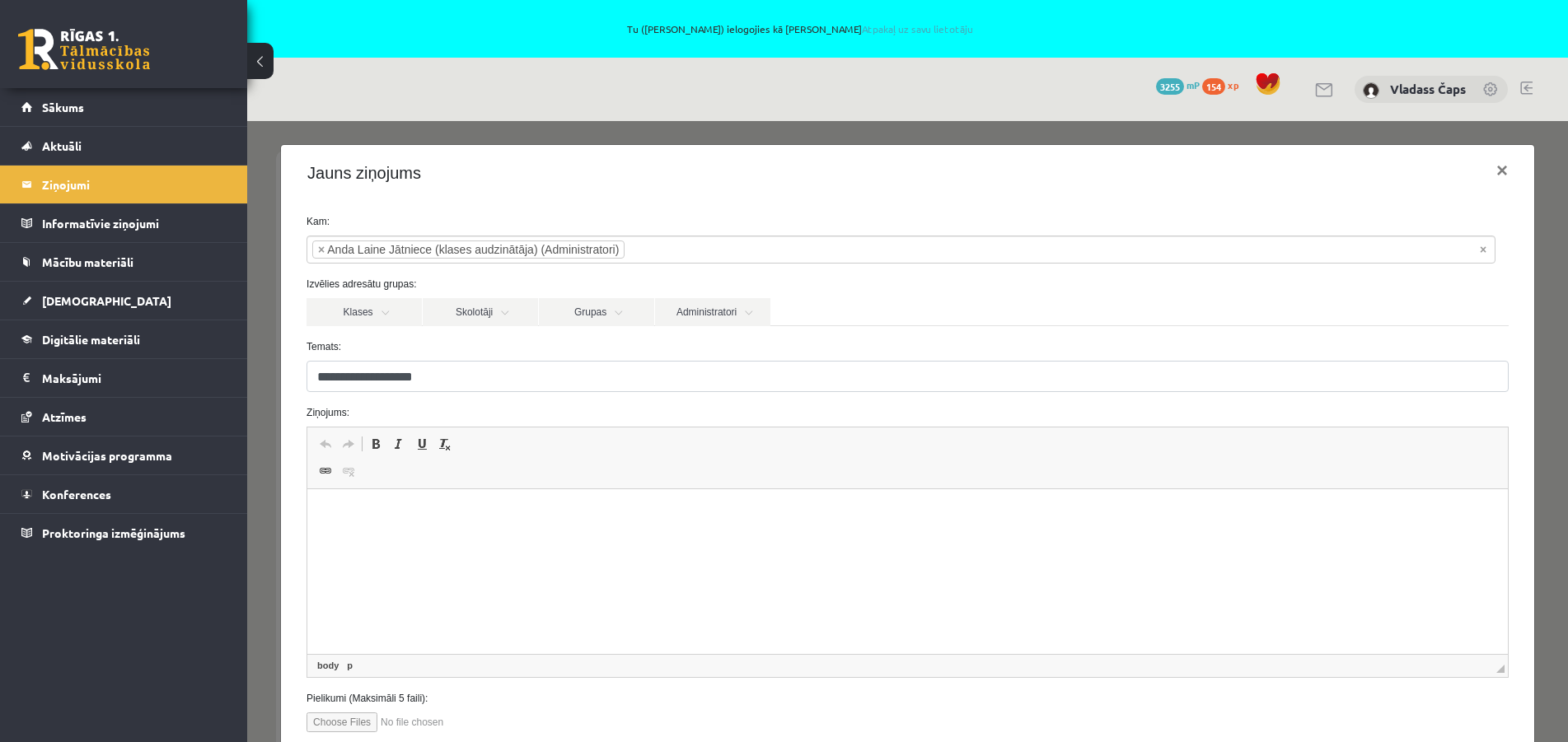
click at [332, 511] on p "Editor, wiswyg-editor-47024836217520-1757325187-361" at bounding box center [907, 514] width 1167 height 17
click at [381, 541] on p "**********" at bounding box center [901, 543] width 1154 height 17
click at [531, 548] on p "**********" at bounding box center [901, 543] width 1154 height 17
click at [603, 544] on p "**********" at bounding box center [901, 543] width 1154 height 17
click at [641, 543] on p "**********" at bounding box center [901, 543] width 1154 height 17
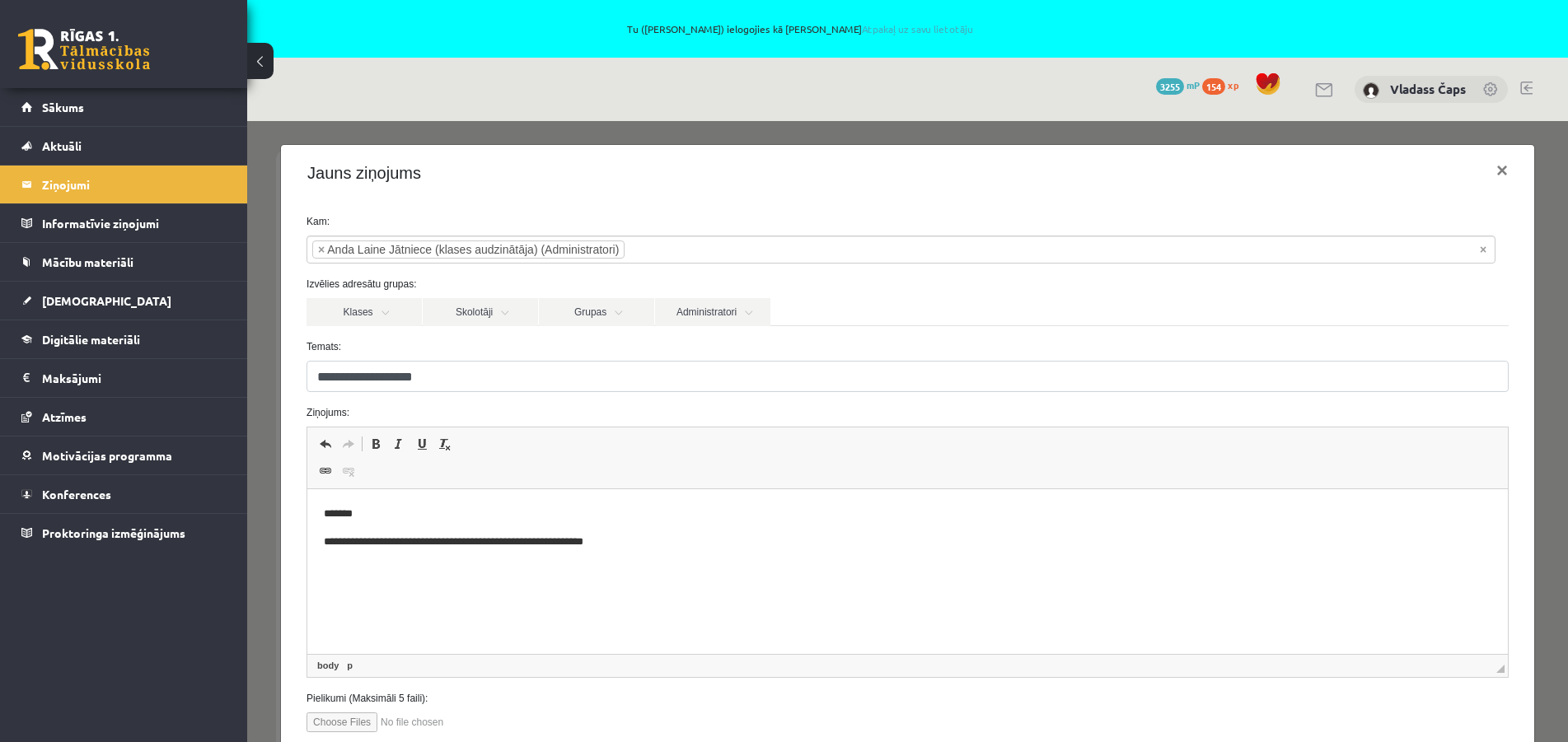
click at [355, 517] on p "*******" at bounding box center [901, 514] width 1154 height 17
click at [655, 541] on p "**********" at bounding box center [901, 543] width 1154 height 17
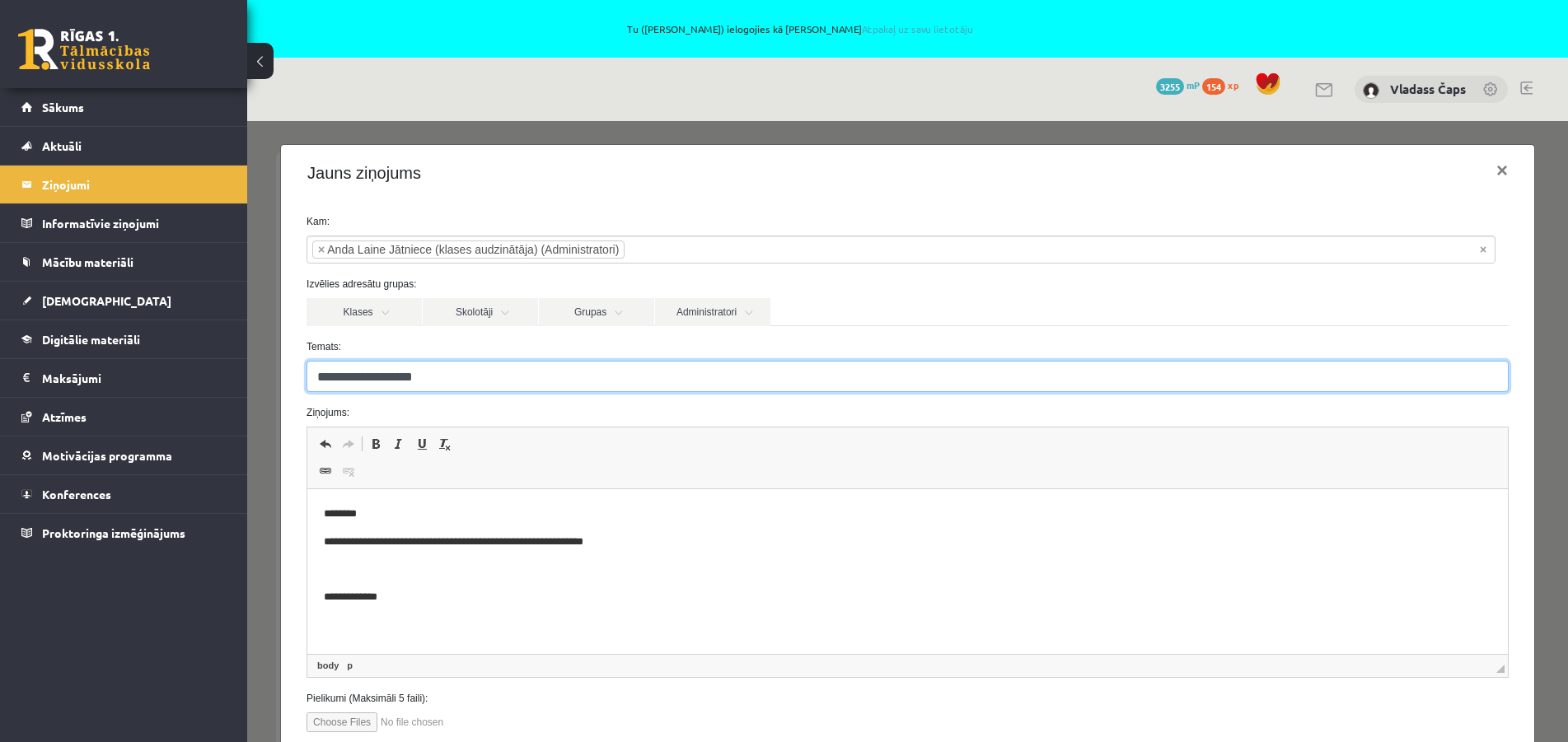
click at [351, 380] on input "**********" at bounding box center [907, 376] width 1202 height 31
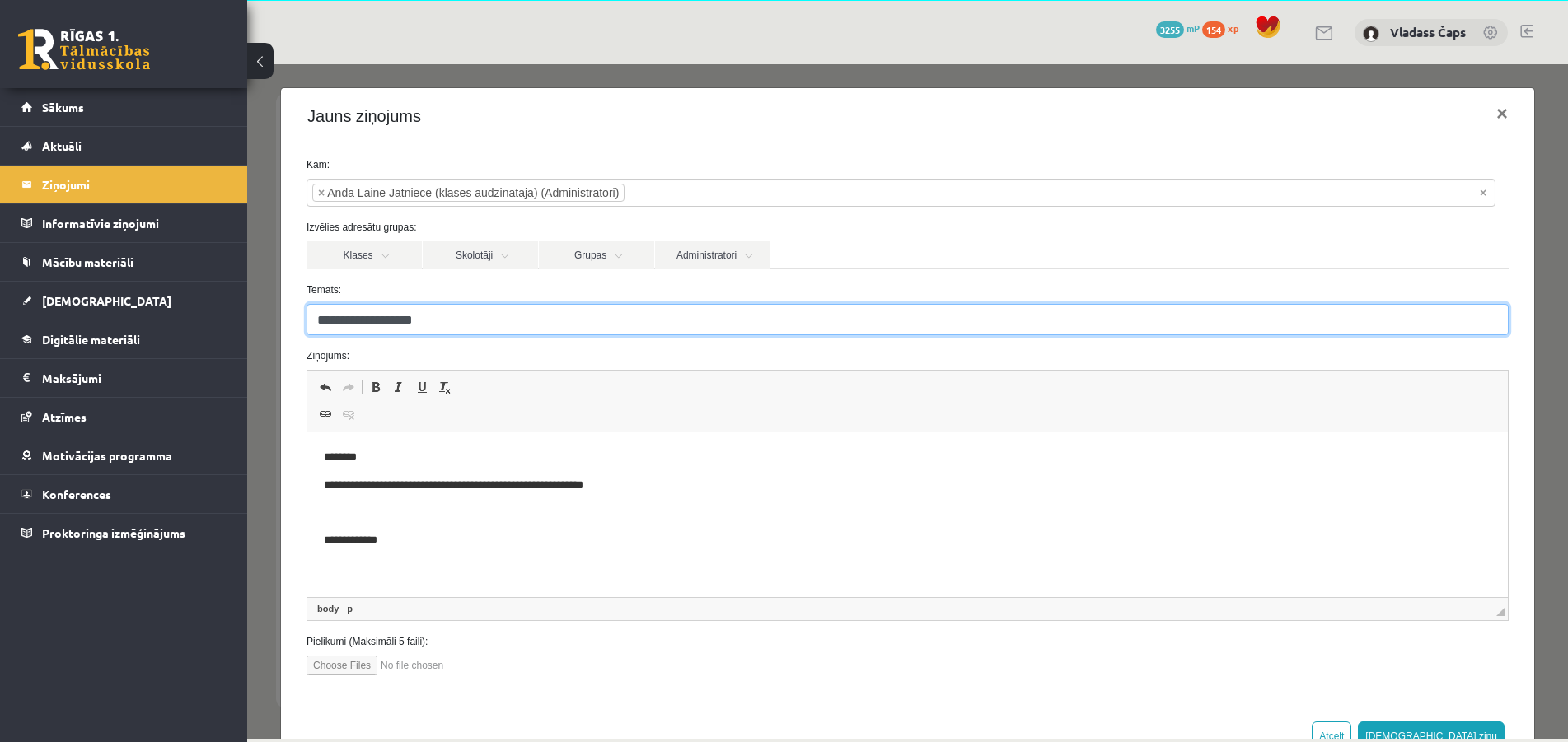
scroll to position [52, 0]
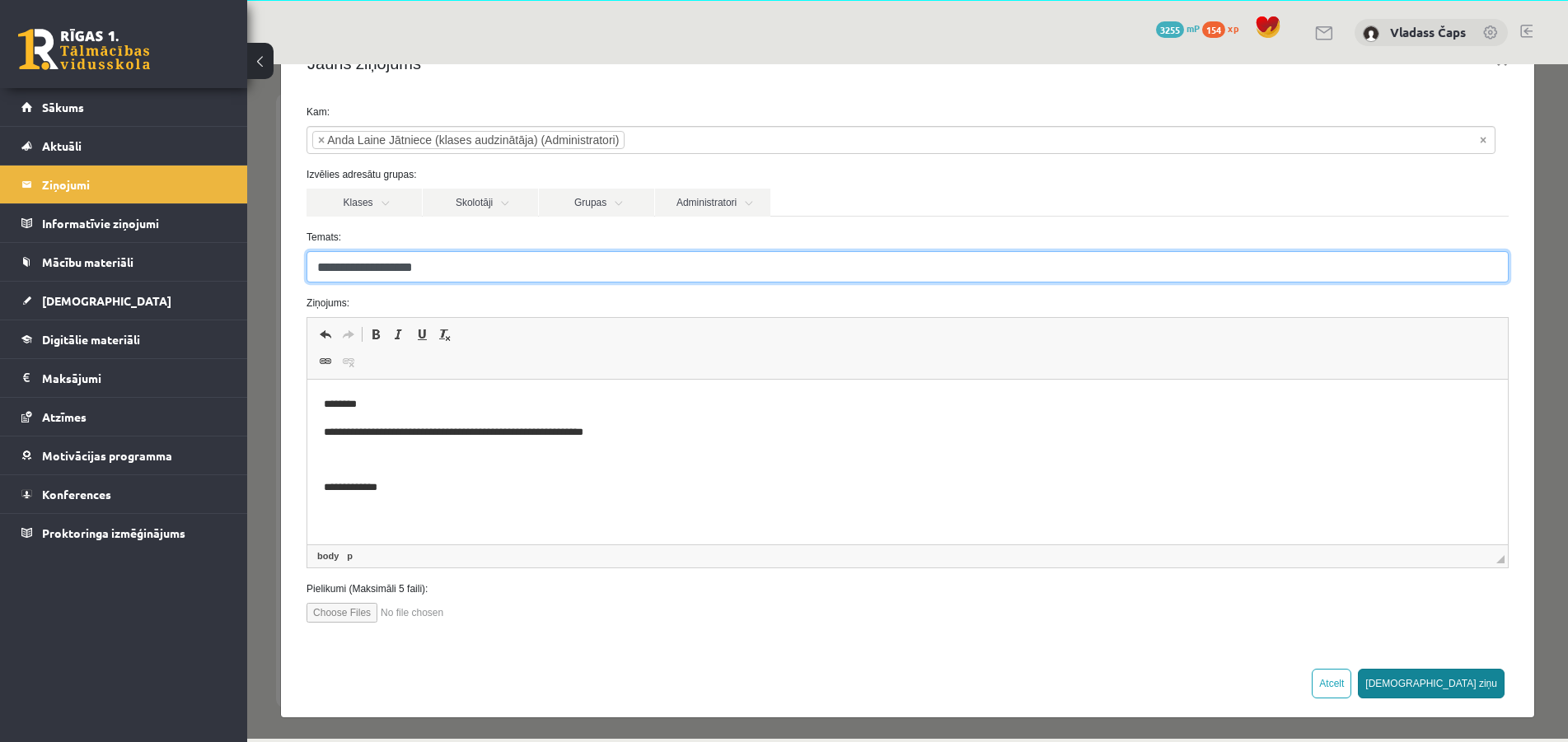
type input "**********"
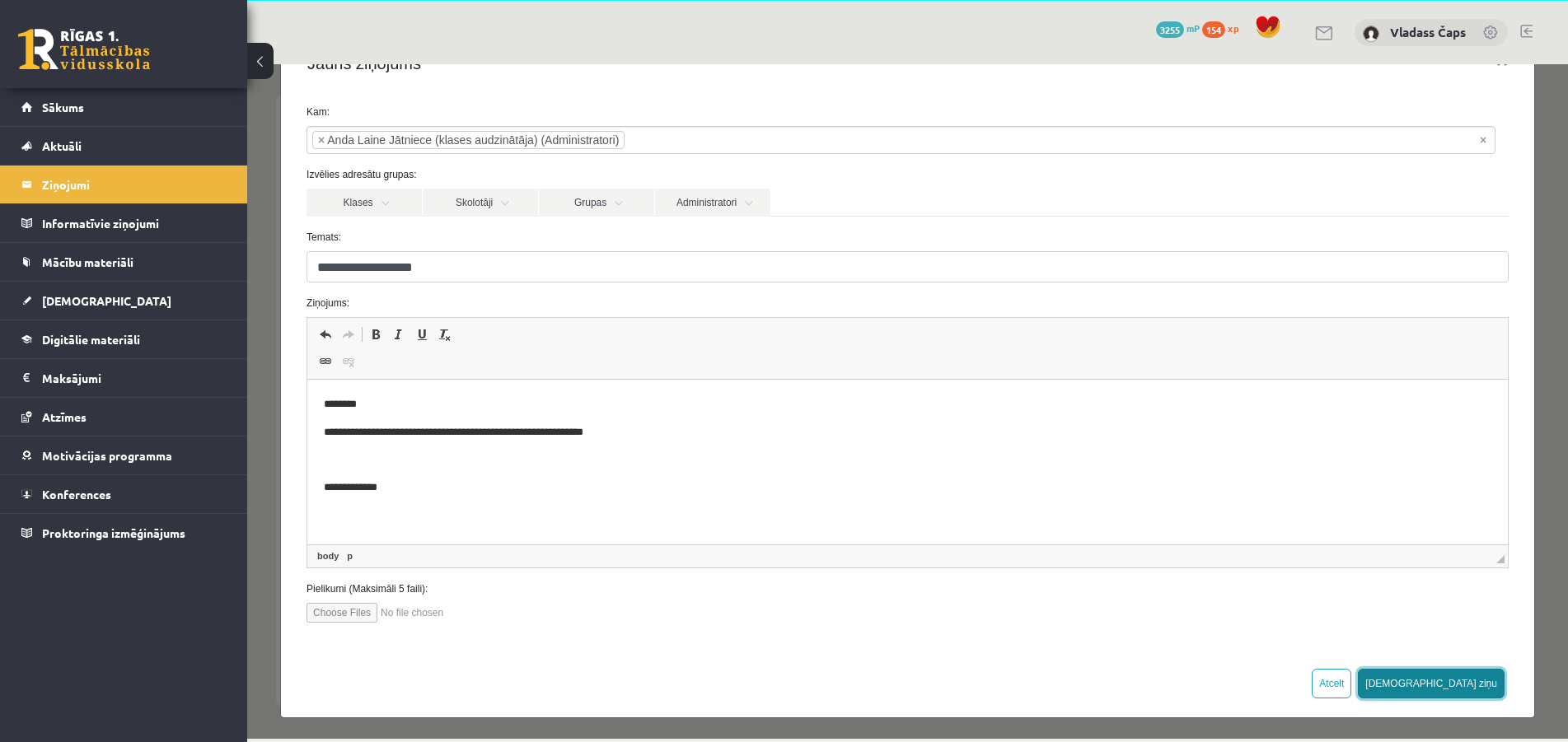
click at [1449, 681] on button "[DEMOGRAPHIC_DATA] ziņu" at bounding box center [1431, 684] width 147 height 30
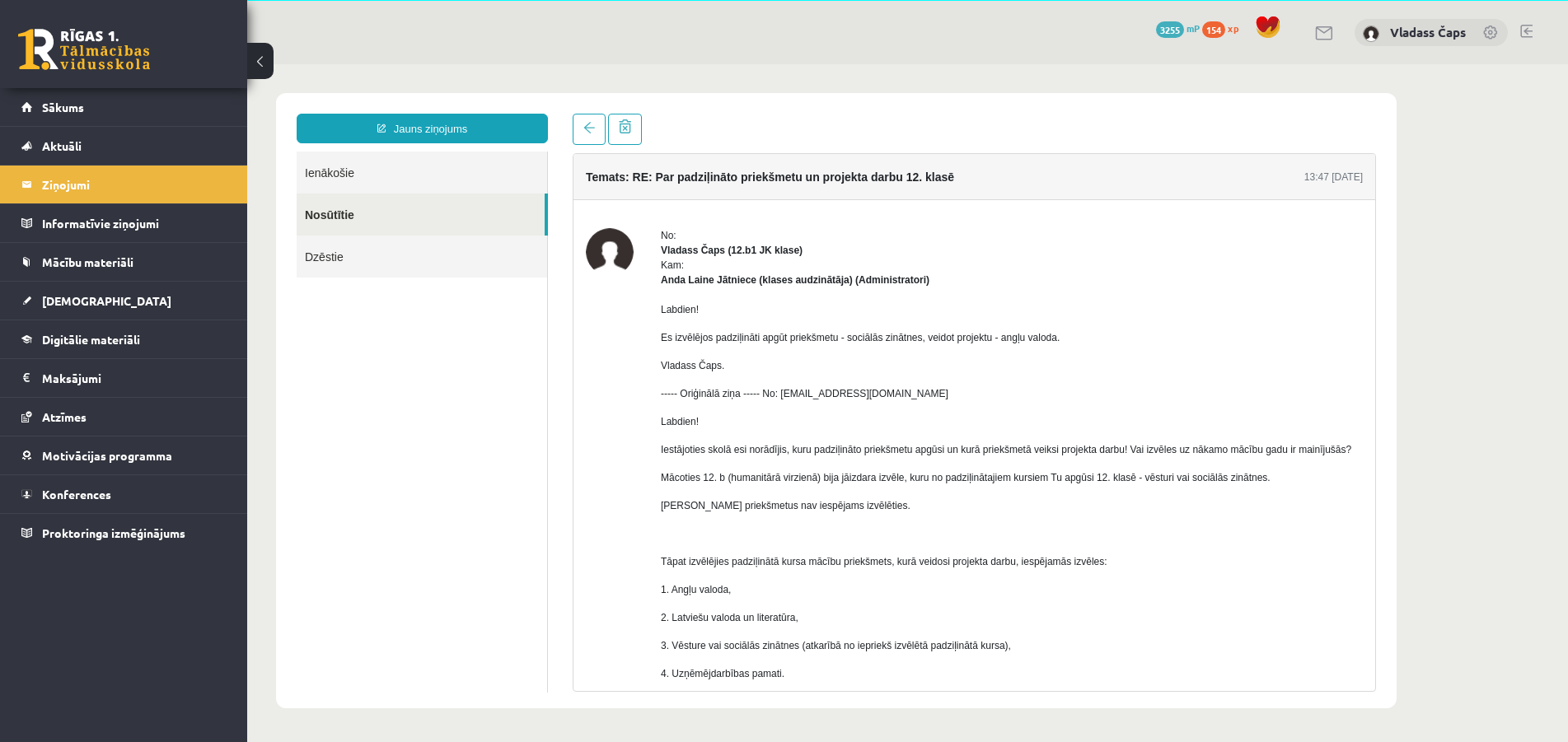
scroll to position [0, 0]
click at [340, 220] on link "Nosūtītie" at bounding box center [420, 214] width 248 height 42
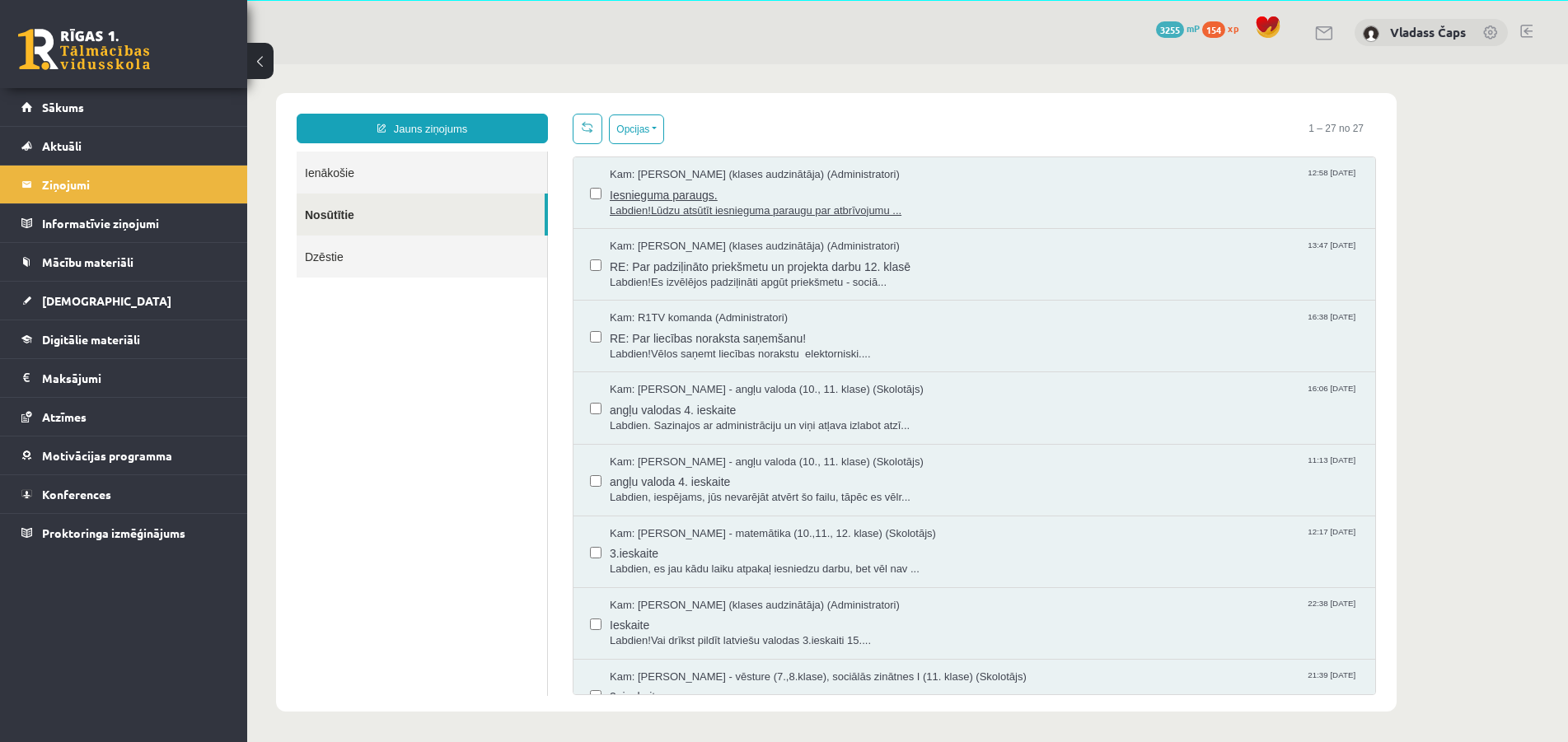
click at [681, 198] on span "Iesnieguma paraugs." at bounding box center [983, 193] width 749 height 20
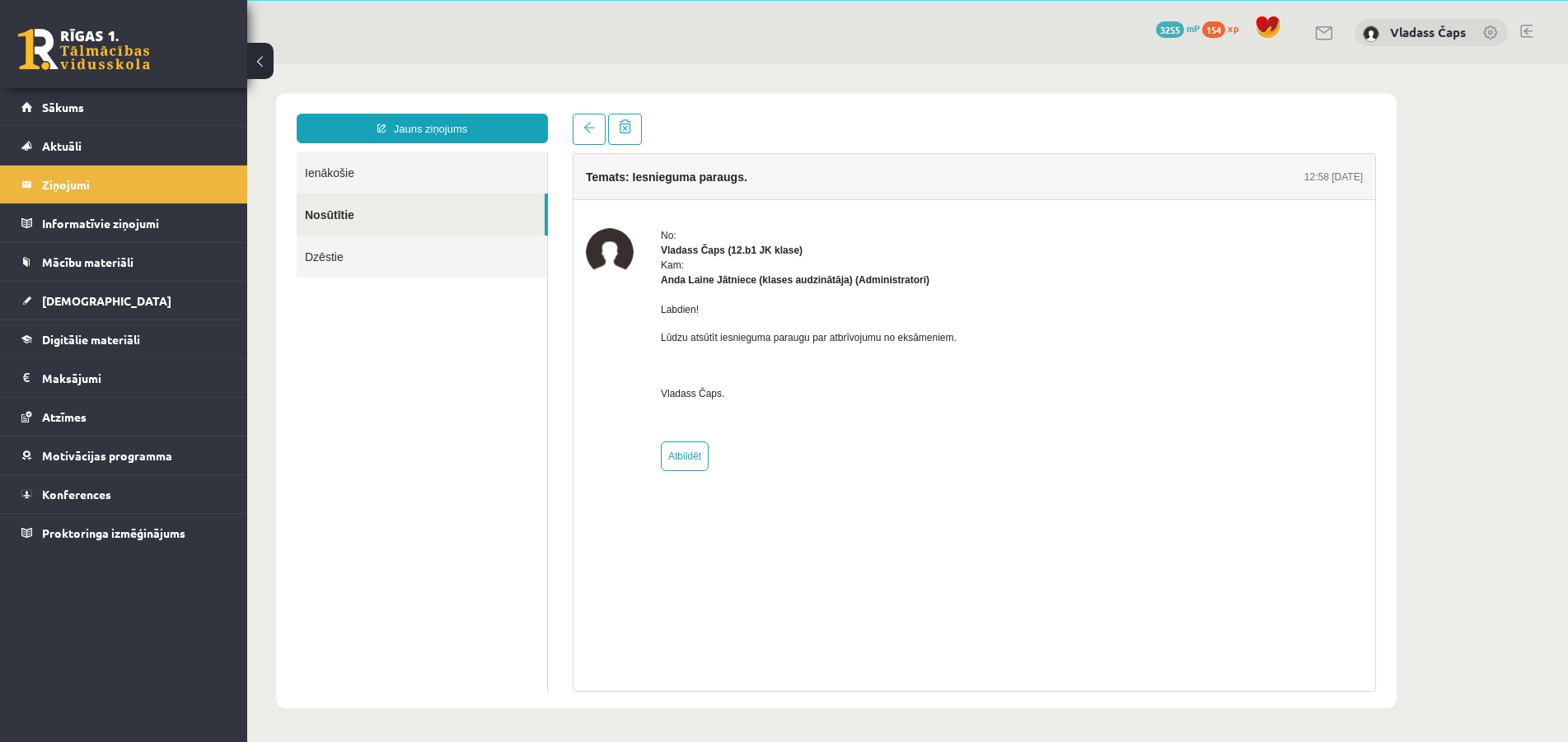
click at [354, 160] on link "Ienākošie" at bounding box center [421, 173] width 251 height 42
click at [333, 169] on link "Ienākošie" at bounding box center [421, 173] width 251 height 42
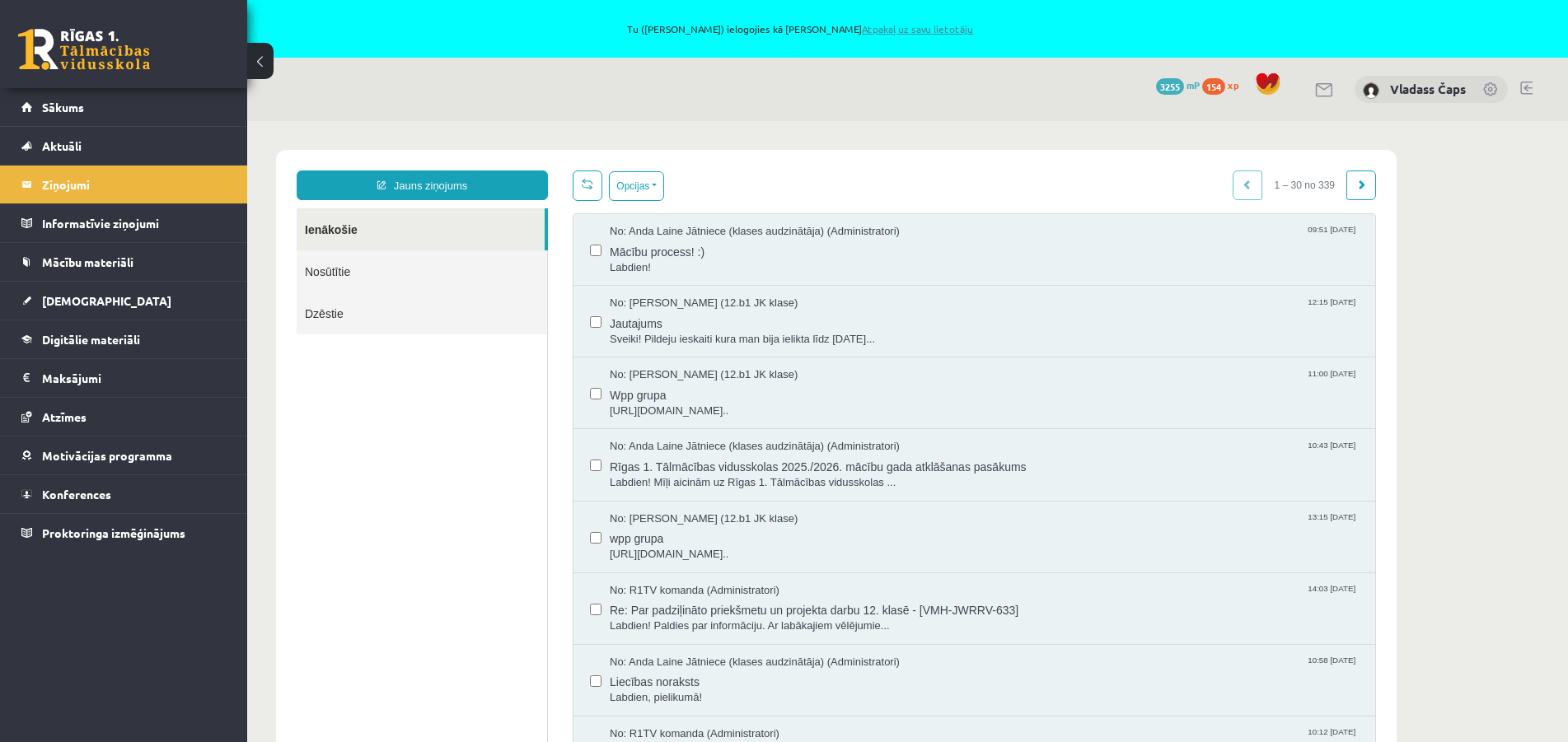
click at [889, 28] on link "Atpakaļ uz savu lietotāju" at bounding box center [917, 29] width 111 height 14
